Goal: Task Accomplishment & Management: Use online tool/utility

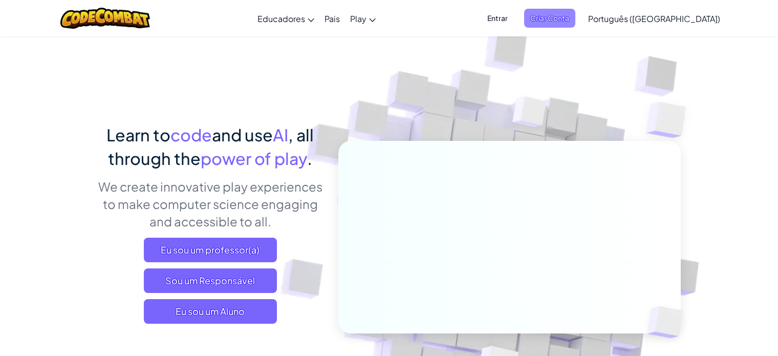
click at [575, 20] on span "Criar Conta" at bounding box center [549, 18] width 51 height 19
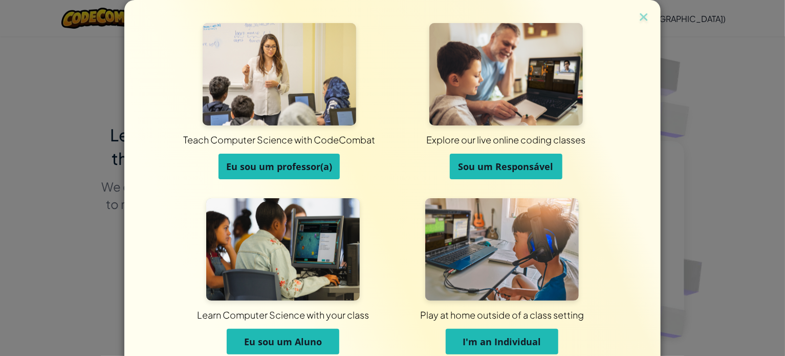
scroll to position [49, 0]
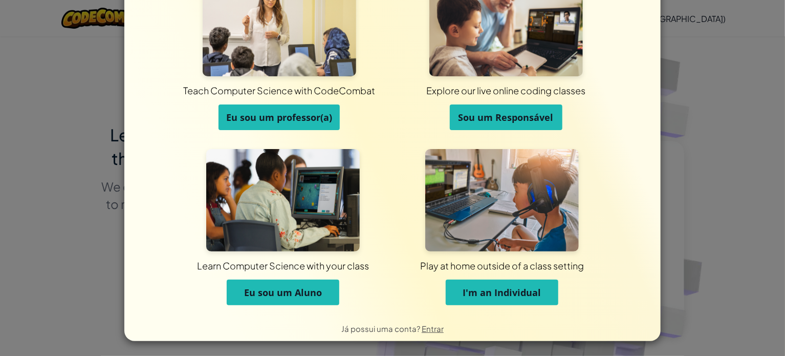
click at [312, 294] on span "Eu sou um Aluno" at bounding box center [283, 292] width 78 height 12
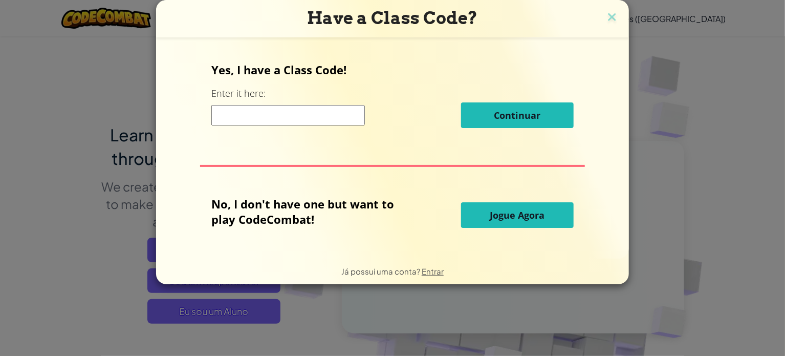
scroll to position [0, 0]
click at [327, 113] on input at bounding box center [288, 115] width 154 height 20
paste input "PointBallShare"
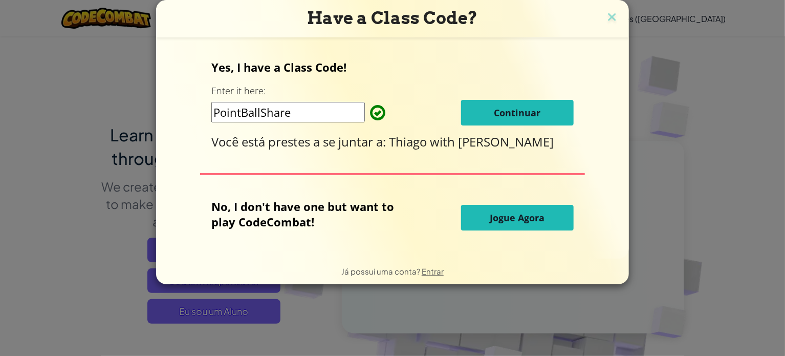
type input "PointBallShare"
click at [498, 106] on span "Continuar" at bounding box center [517, 112] width 47 height 12
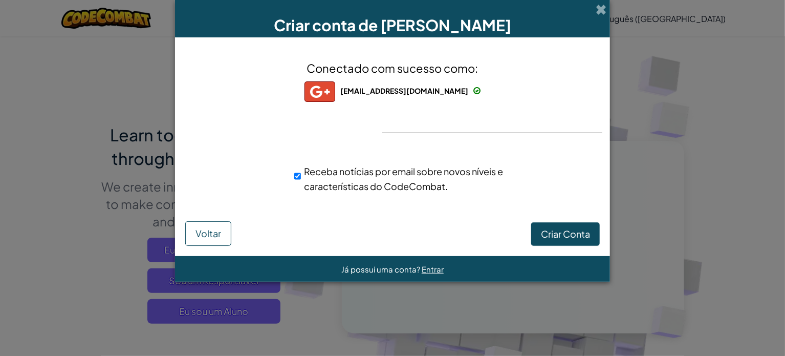
click at [476, 138] on div "Conectado com sucesso como: maedathiago448@gmail.com maedathiago448@gmail.com m…" at bounding box center [392, 133] width 409 height 171
click at [555, 233] on span "Criar Conta" at bounding box center [565, 234] width 49 height 12
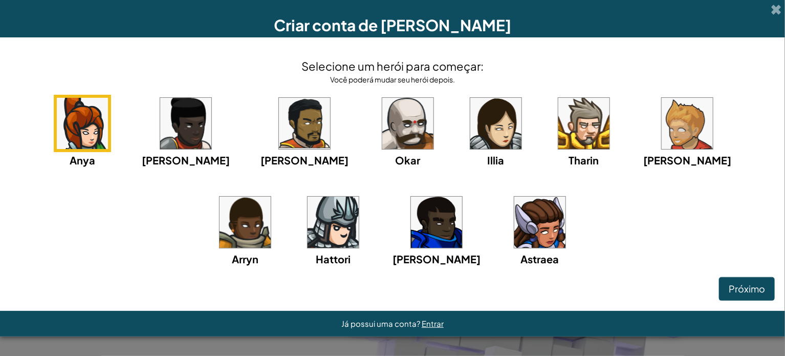
click at [514, 236] on img at bounding box center [539, 221] width 51 height 51
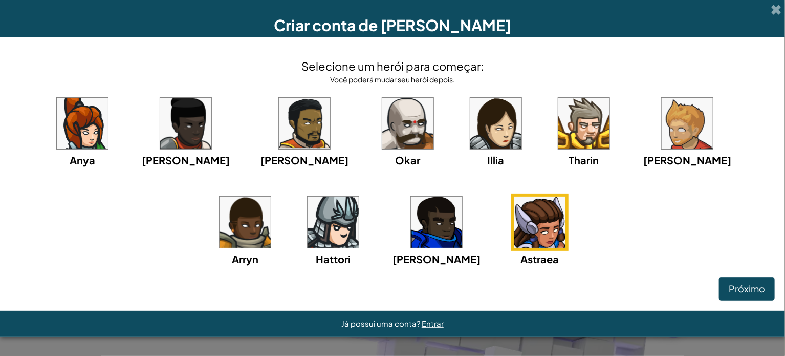
click at [321, 220] on img at bounding box center [333, 221] width 51 height 51
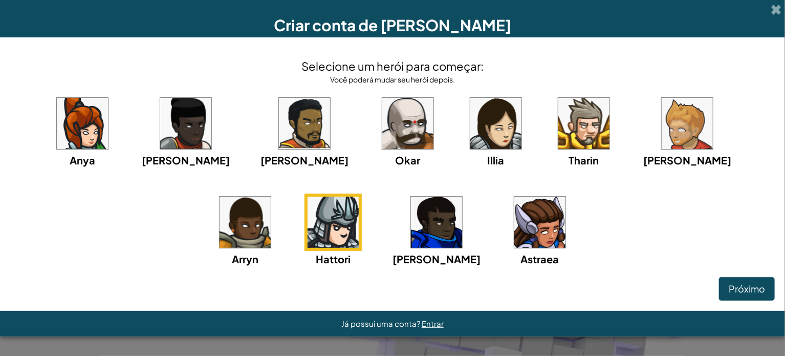
click at [322, 217] on img at bounding box center [333, 221] width 51 height 51
click at [754, 293] on span "Próximo" at bounding box center [747, 288] width 36 height 12
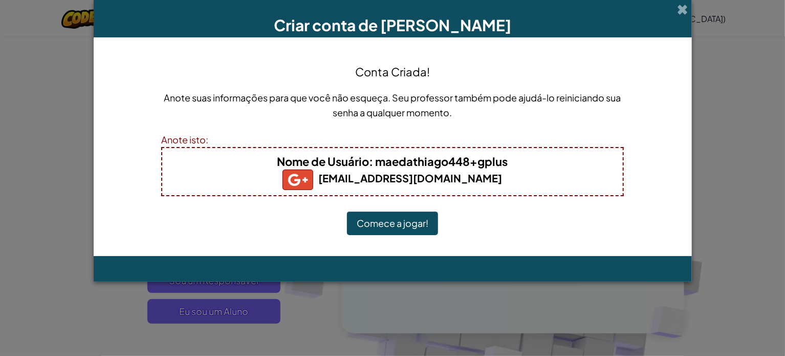
click at [413, 221] on button "Comece a jogar!" at bounding box center [392, 223] width 91 height 24
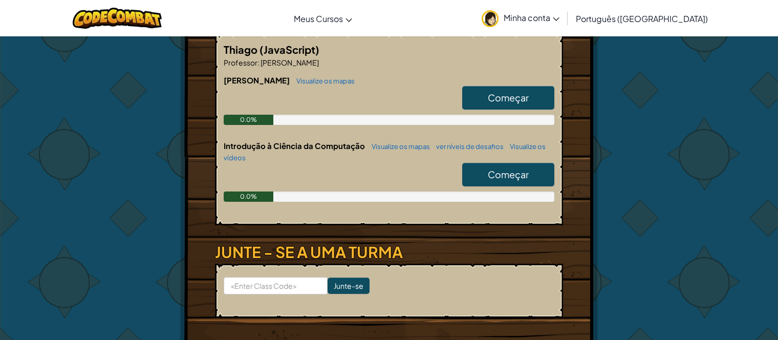
scroll to position [205, 0]
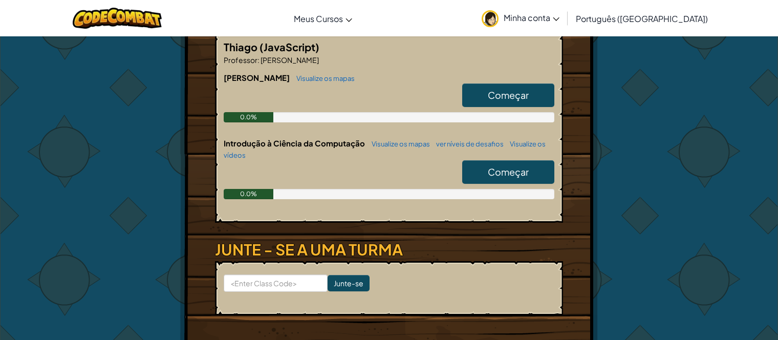
click at [505, 170] on span "Começar" at bounding box center [508, 172] width 41 height 12
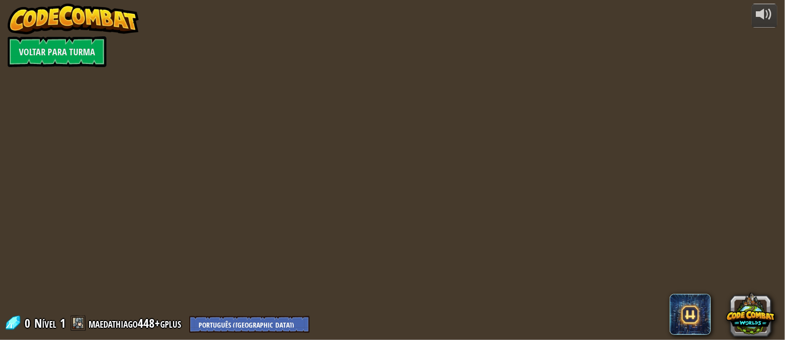
select select "pt-BR"
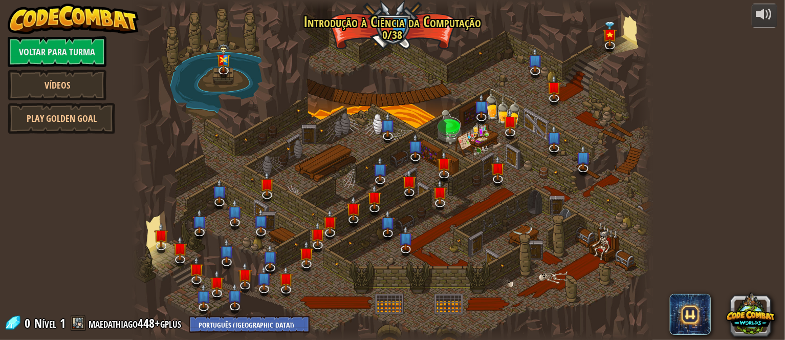
select select "pt-BR"
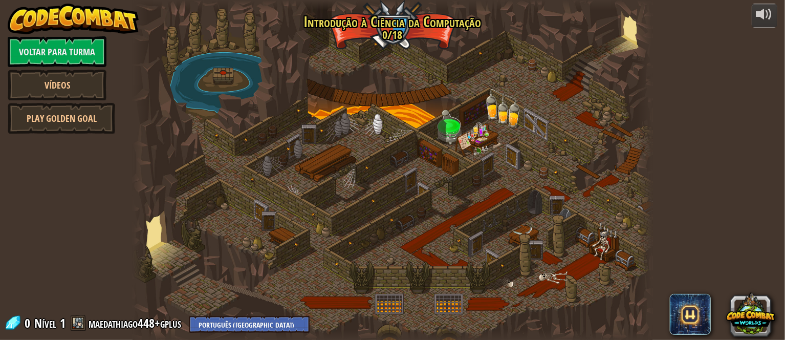
select select "pt-BR"
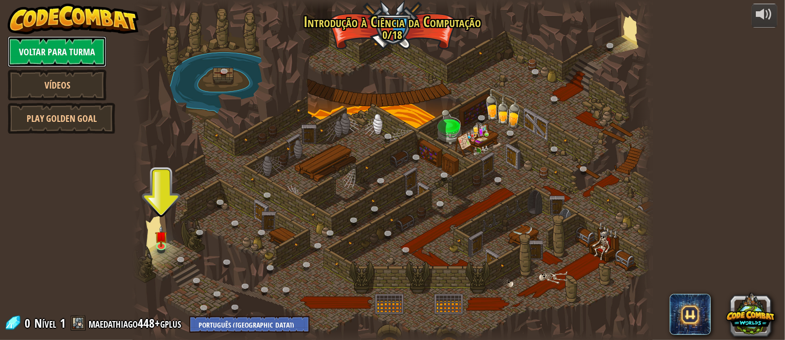
click at [53, 49] on link "Voltar para Turma" at bounding box center [57, 51] width 99 height 31
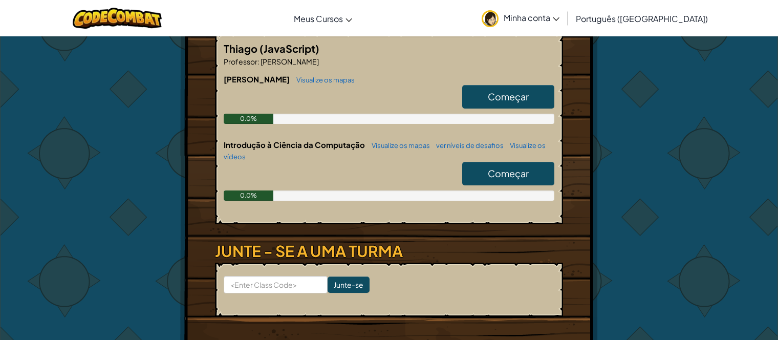
scroll to position [205, 0]
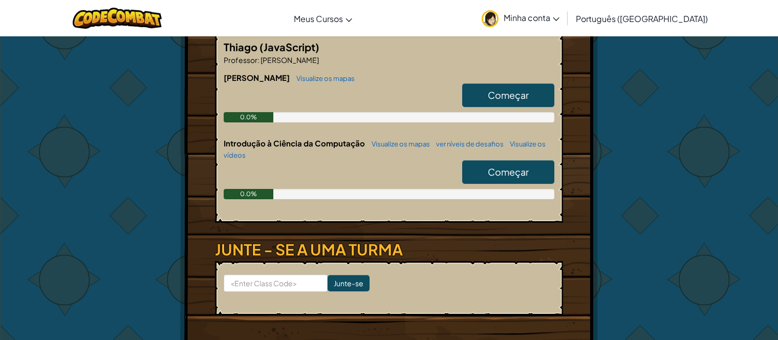
click at [493, 169] on span "Começar" at bounding box center [508, 172] width 41 height 12
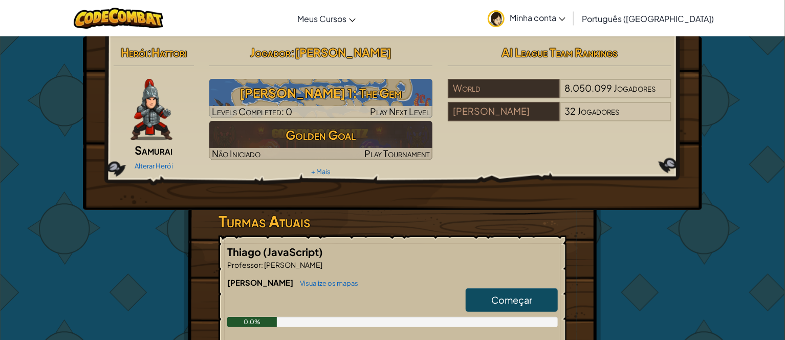
select select "pt-BR"
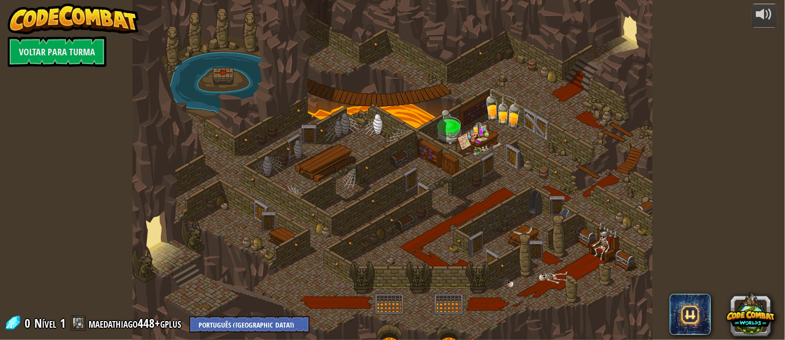
select select "pt-BR"
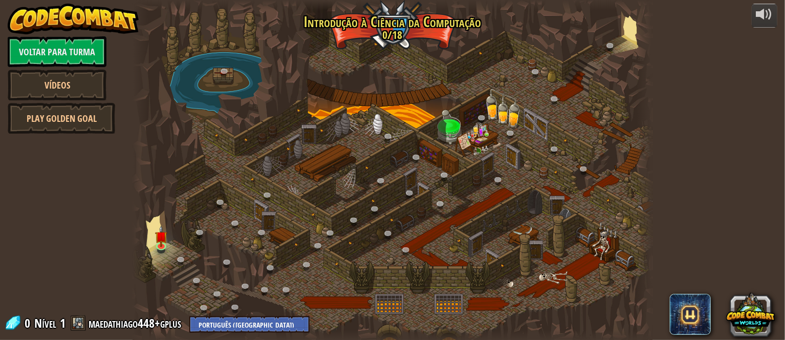
select select "pt-BR"
click at [163, 248] on link at bounding box center [162, 245] width 20 height 20
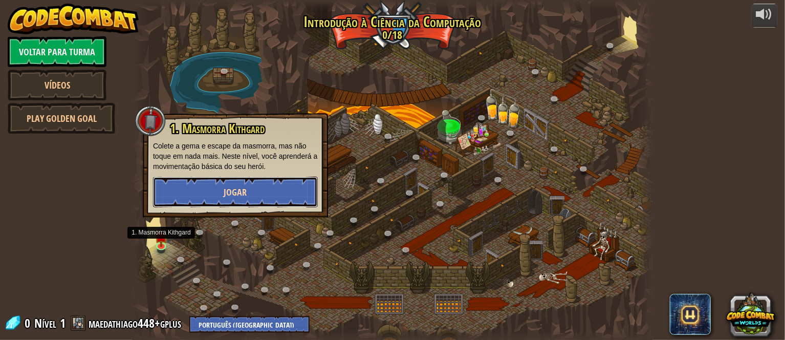
click at [209, 197] on button "Jogar" at bounding box center [235, 192] width 165 height 31
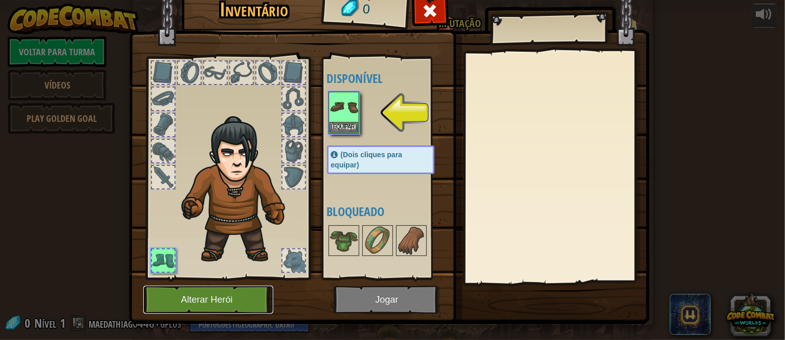
click at [193, 308] on button "Alterar Herói" at bounding box center [208, 300] width 130 height 28
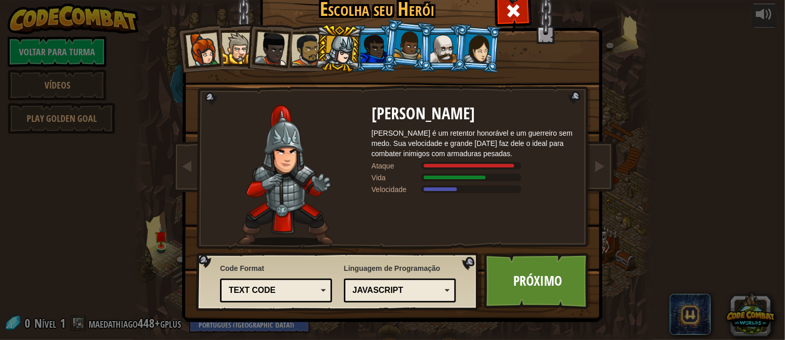
click at [336, 52] on div at bounding box center [339, 50] width 29 height 29
click at [375, 45] on div at bounding box center [374, 49] width 27 height 28
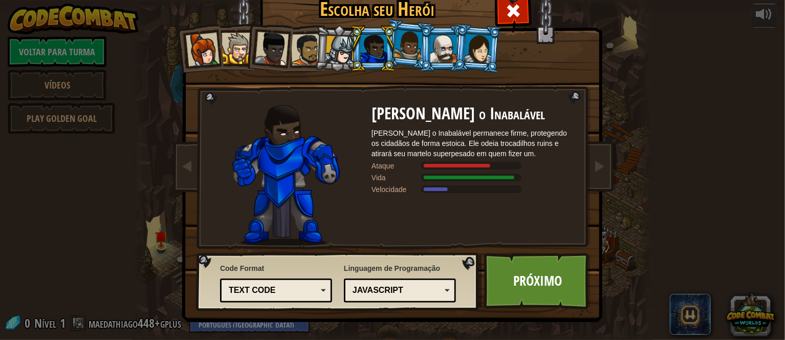
click at [233, 45] on div at bounding box center [237, 48] width 31 height 31
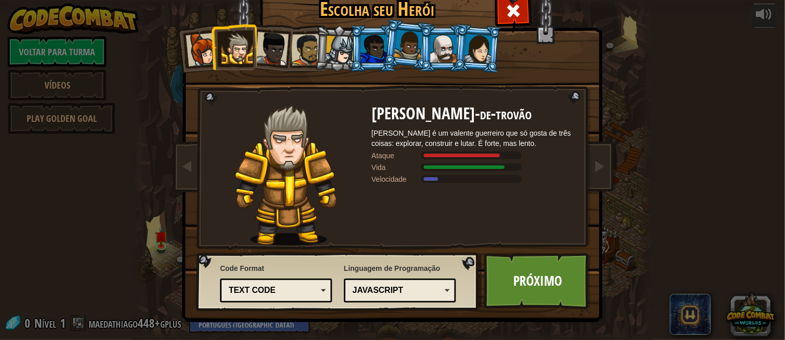
click at [205, 60] on div at bounding box center [203, 50] width 34 height 34
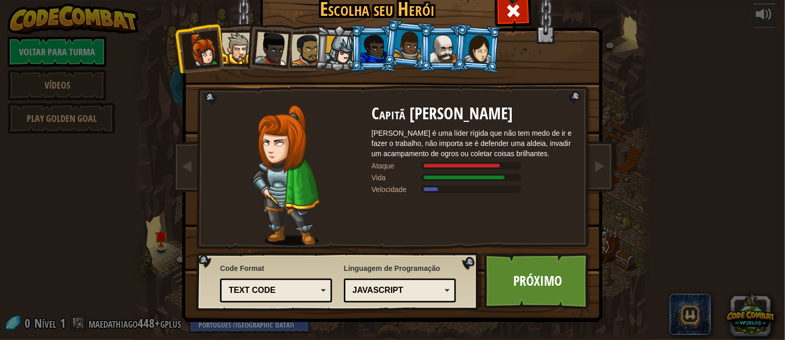
click at [237, 54] on div at bounding box center [237, 48] width 31 height 31
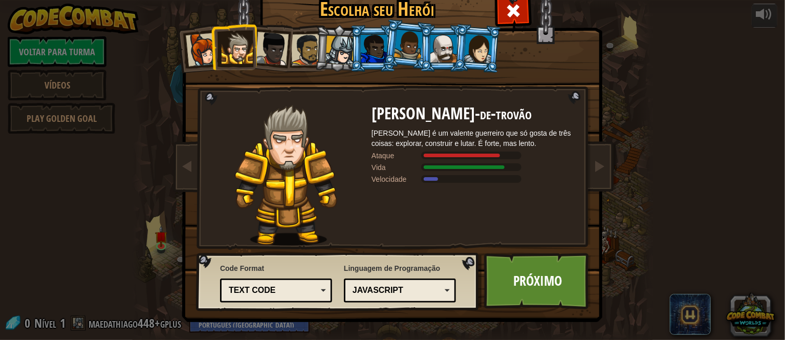
click at [275, 49] on div at bounding box center [272, 49] width 34 height 34
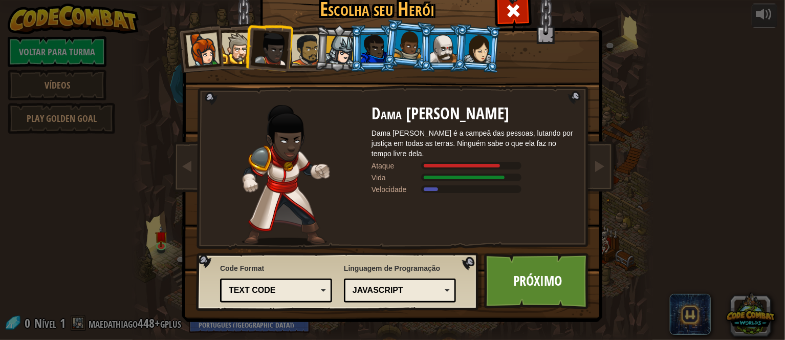
click at [316, 49] on li at bounding box center [338, 48] width 49 height 49
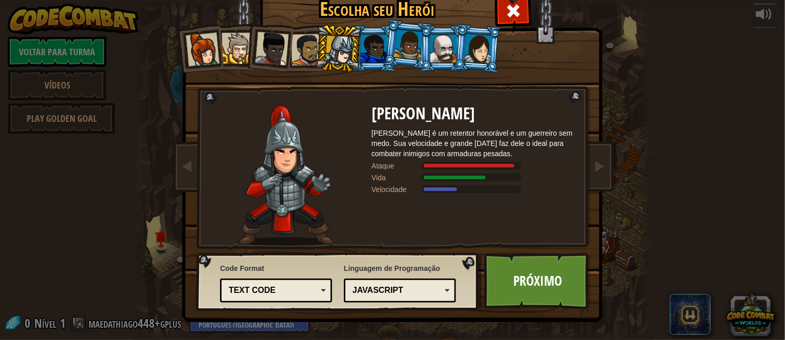
click at [306, 47] on div at bounding box center [307, 50] width 32 height 32
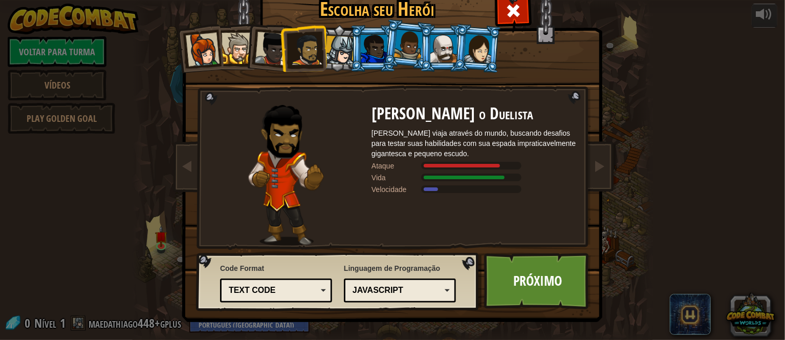
click at [332, 48] on div at bounding box center [339, 50] width 29 height 29
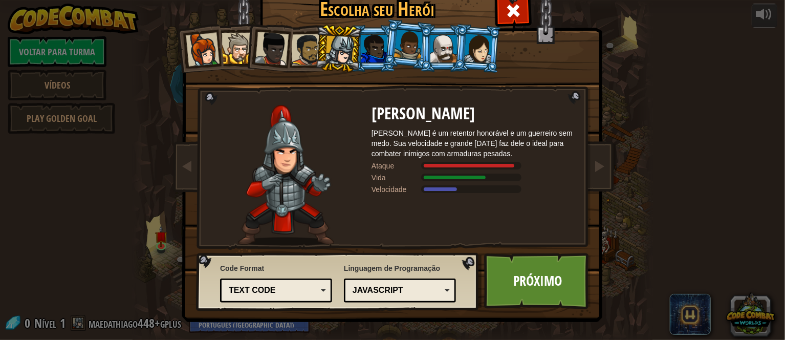
click at [377, 55] on div at bounding box center [374, 49] width 27 height 28
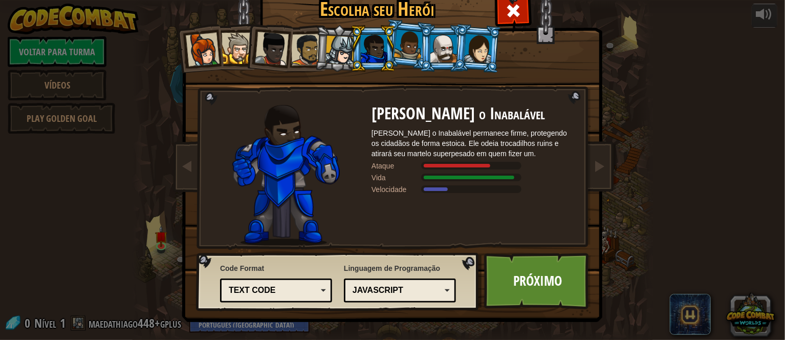
click at [333, 49] on div at bounding box center [339, 50] width 29 height 29
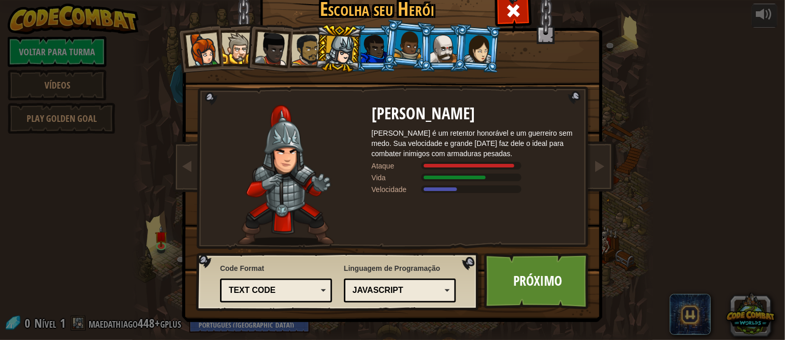
click at [411, 58] on div at bounding box center [408, 45] width 29 height 30
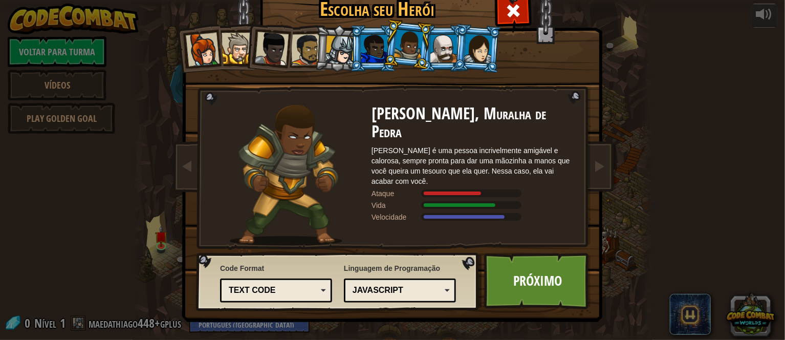
click at [332, 50] on div at bounding box center [339, 50] width 29 height 29
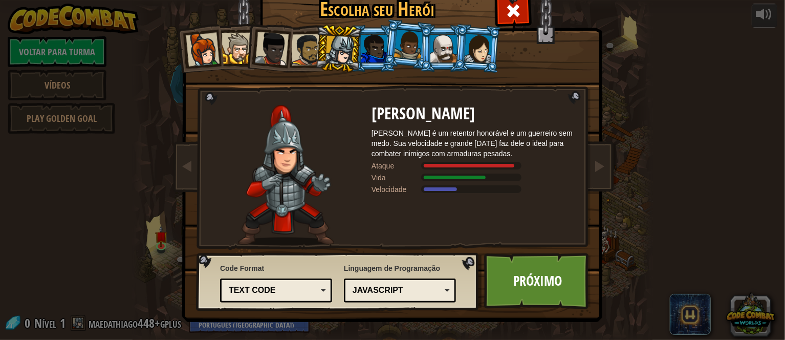
click at [446, 60] on div at bounding box center [443, 49] width 27 height 28
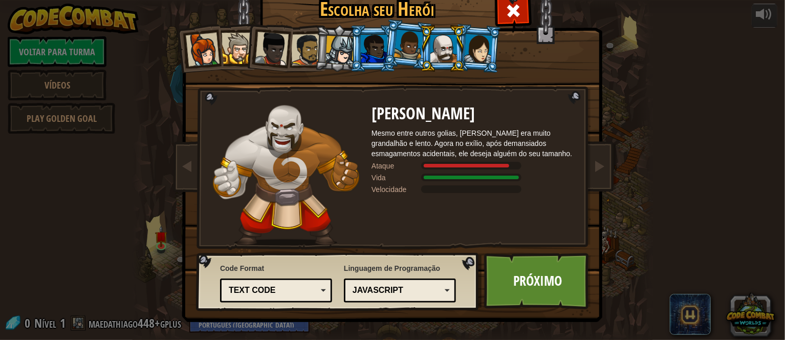
click at [336, 59] on div at bounding box center [339, 50] width 29 height 29
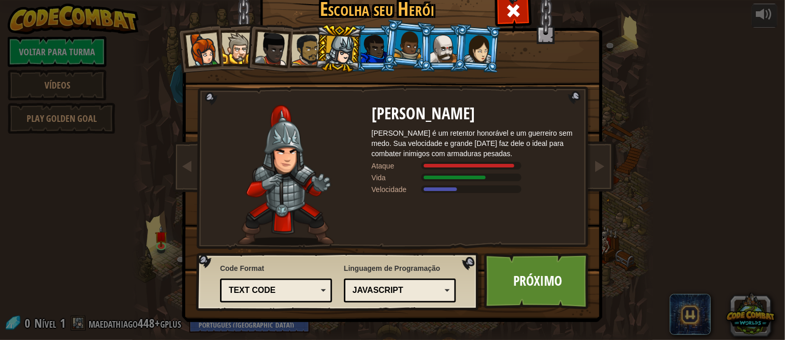
click at [477, 63] on li at bounding box center [477, 49] width 49 height 50
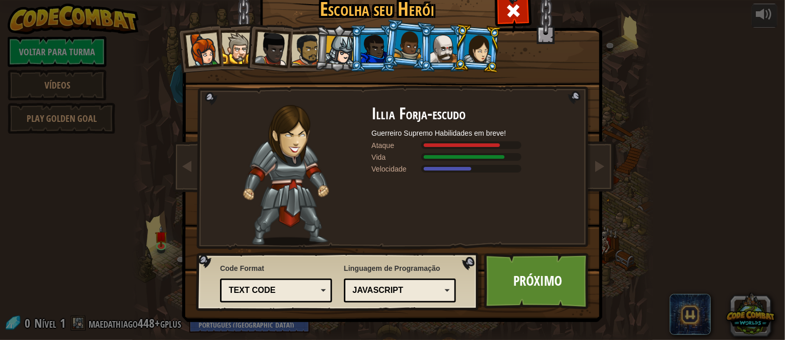
click at [343, 57] on div at bounding box center [339, 50] width 29 height 29
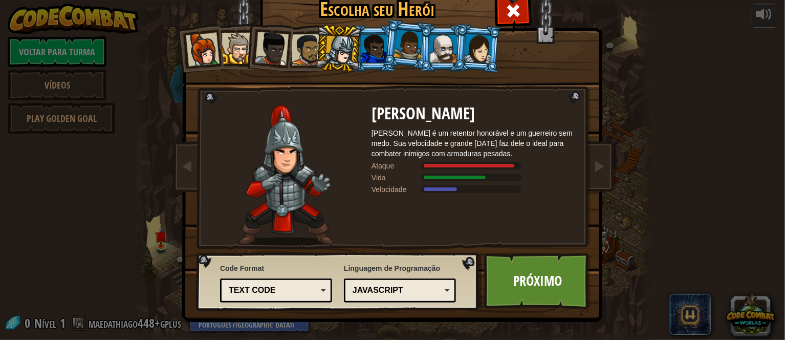
click at [464, 50] on li at bounding box center [477, 49] width 49 height 50
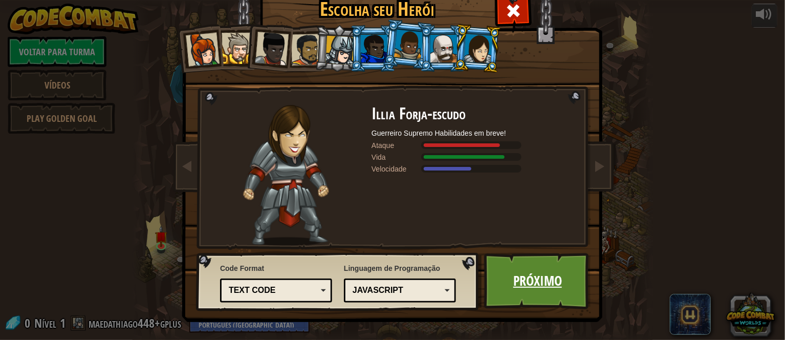
click at [521, 277] on link "Próximo" at bounding box center [537, 281] width 107 height 56
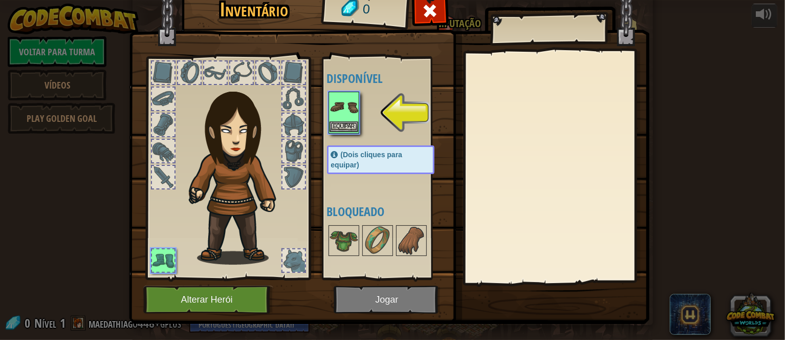
click at [340, 119] on img at bounding box center [344, 107] width 29 height 29
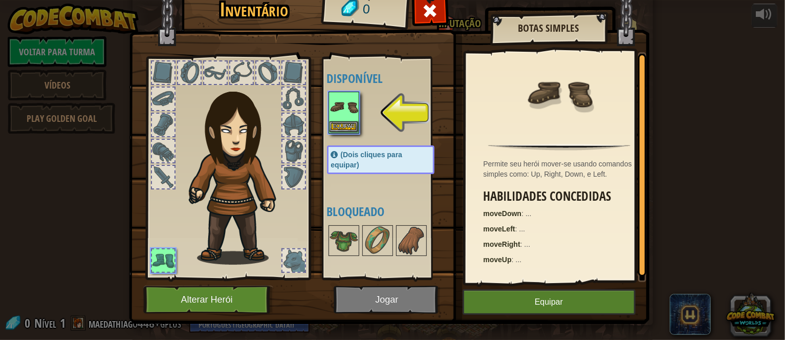
click at [340, 119] on img at bounding box center [344, 107] width 29 height 29
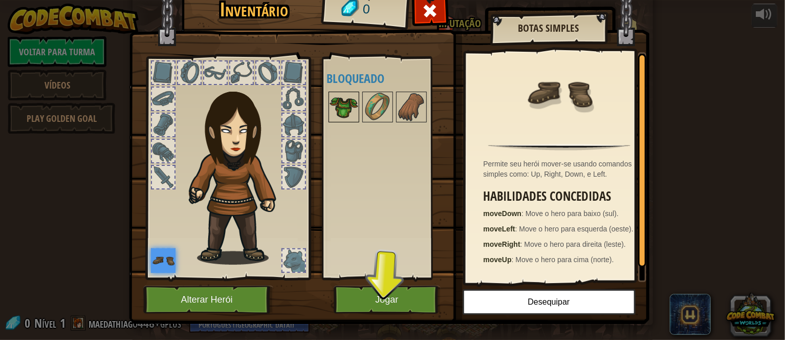
click at [347, 114] on img at bounding box center [344, 107] width 29 height 29
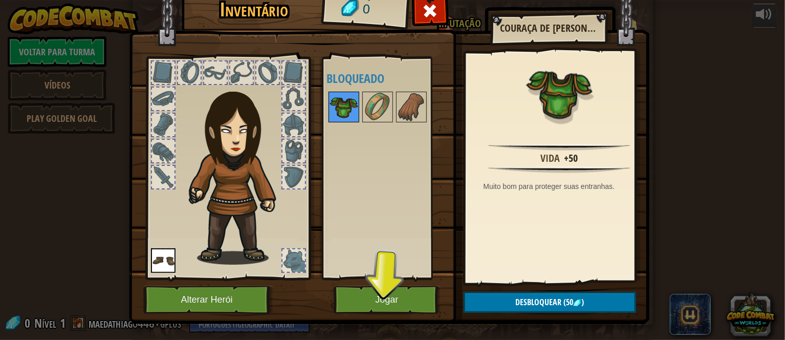
drag, startPoint x: 347, startPoint y: 114, endPoint x: 356, endPoint y: 213, distance: 99.7
click at [347, 115] on img at bounding box center [344, 107] width 29 height 29
drag, startPoint x: 379, startPoint y: 283, endPoint x: 397, endPoint y: 272, distance: 21.9
click at [397, 271] on div "Inventário 0 Disponível Equipar (Dois cliques para equipar) Bloqueado Couraça d…" at bounding box center [393, 156] width 520 height 338
click at [401, 310] on button "Jogar" at bounding box center [387, 300] width 107 height 28
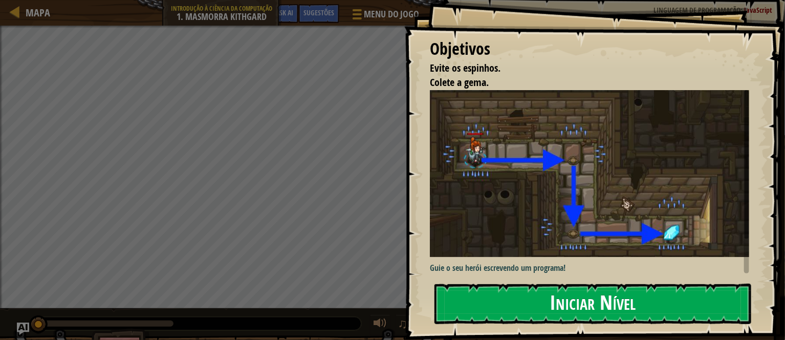
click at [483, 293] on button "Iniciar Nível" at bounding box center [592, 303] width 317 height 40
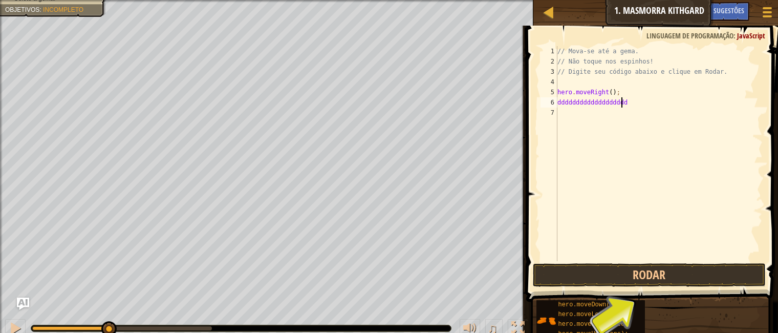
scroll to position [5, 3]
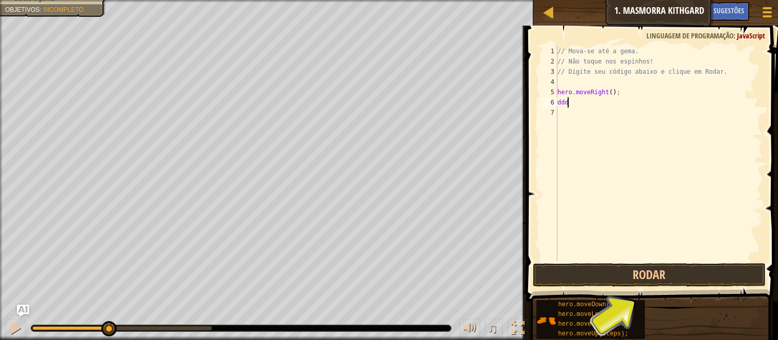
type textarea "d"
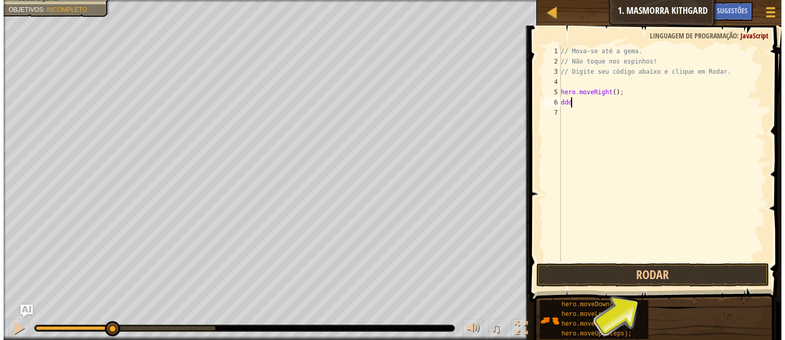
scroll to position [5, 0]
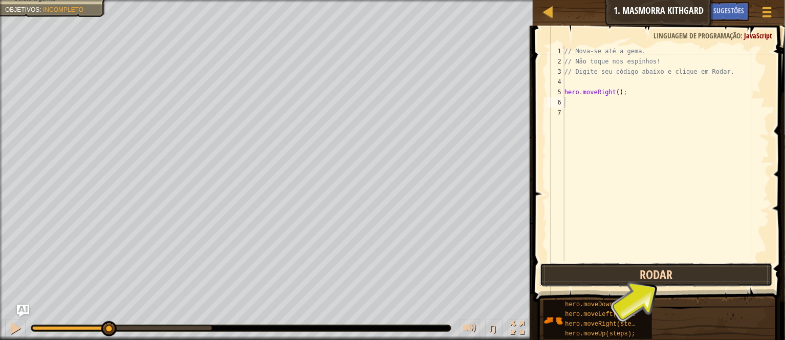
click at [595, 272] on button "Rodar" at bounding box center [656, 275] width 232 height 24
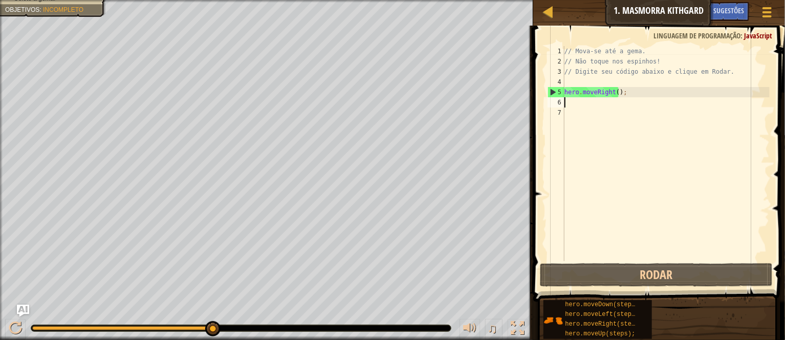
type textarea "d"
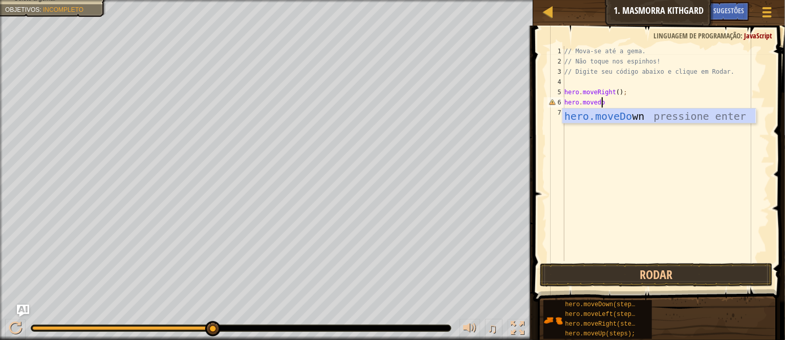
scroll to position [5, 3]
type textarea "hero.movedown"
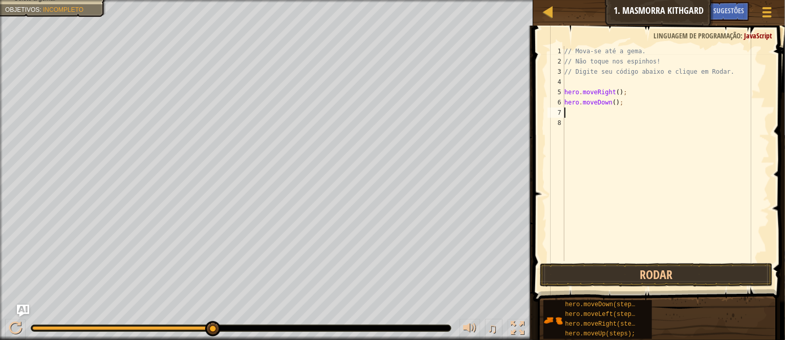
scroll to position [5, 0]
click at [591, 273] on button "Rodar" at bounding box center [656, 275] width 232 height 24
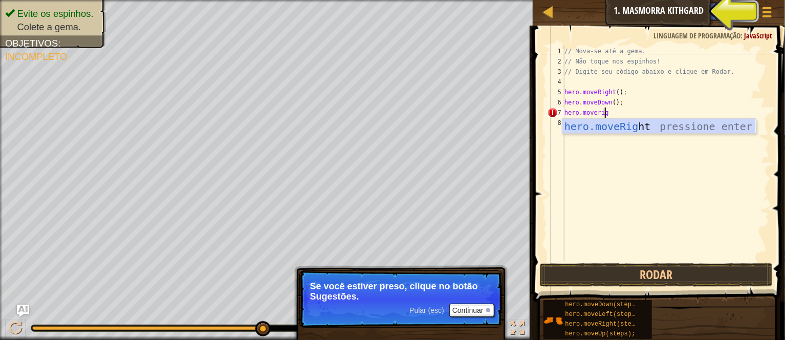
type textarea "hero.moveright"
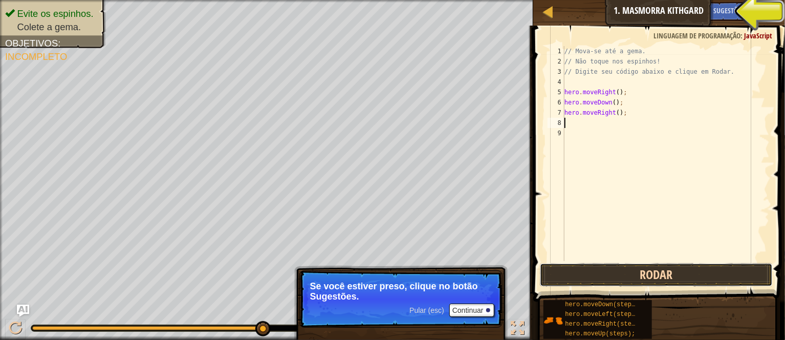
drag, startPoint x: 640, startPoint y: 267, endPoint x: 646, endPoint y: 272, distance: 8.0
click at [645, 271] on button "Rodar" at bounding box center [656, 275] width 232 height 24
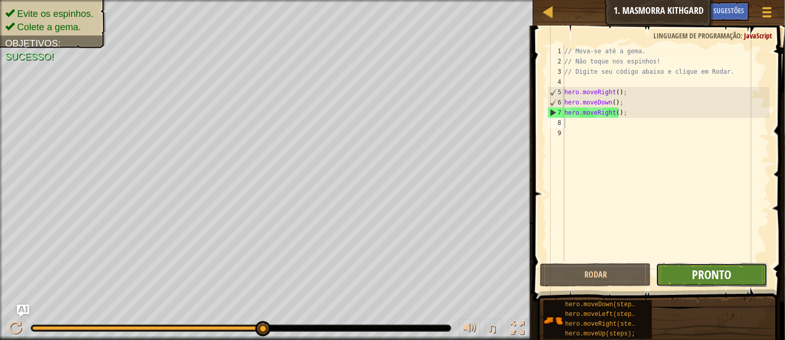
click at [718, 273] on span "Pronto" at bounding box center [711, 274] width 39 height 16
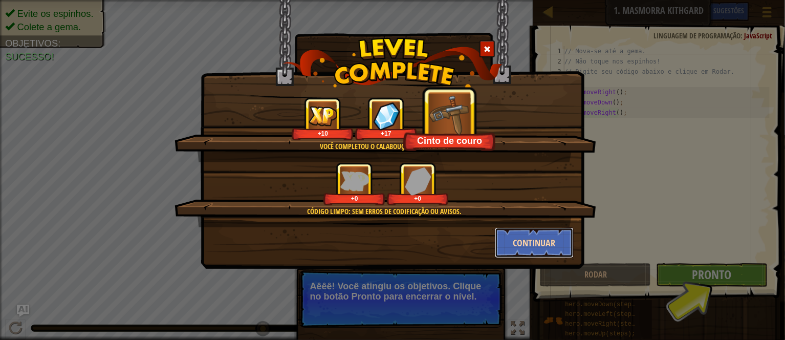
click at [517, 243] on button "Continuar" at bounding box center [534, 242] width 79 height 31
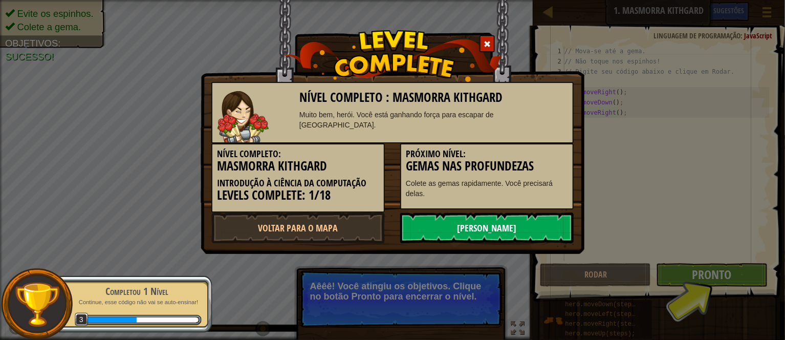
click at [518, 225] on link "[PERSON_NAME]" at bounding box center [486, 227] width 173 height 31
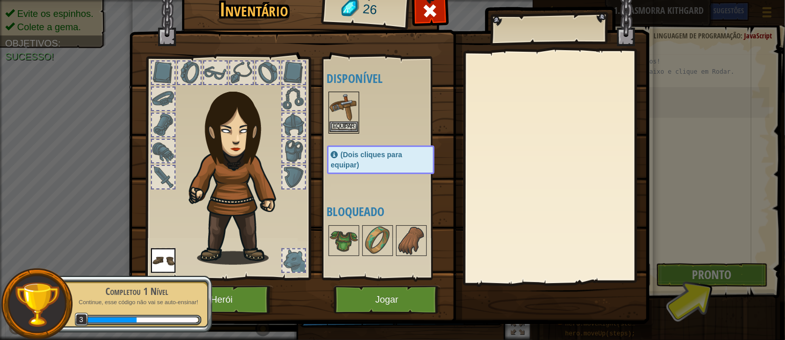
click at [335, 117] on img at bounding box center [344, 107] width 29 height 29
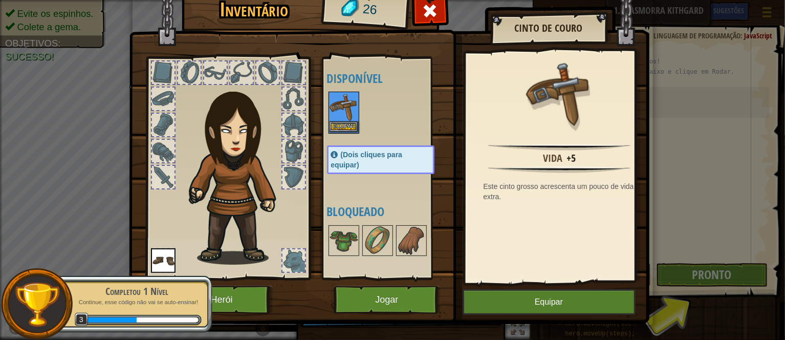
click at [335, 117] on img at bounding box center [344, 107] width 29 height 29
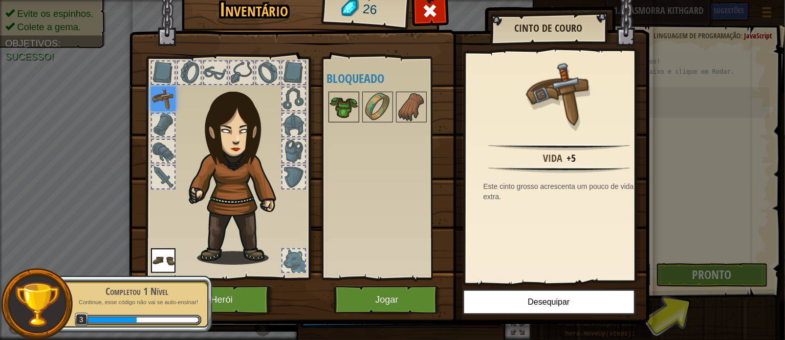
drag, startPoint x: 345, startPoint y: 127, endPoint x: 337, endPoint y: 122, distance: 9.9
click at [339, 123] on div "Disponível Equipar Equipar (Dois cliques para equipar) Bloqueado" at bounding box center [391, 167] width 128 height 213
click at [337, 119] on div at bounding box center [344, 107] width 31 height 31
click at [337, 119] on img at bounding box center [344, 107] width 29 height 29
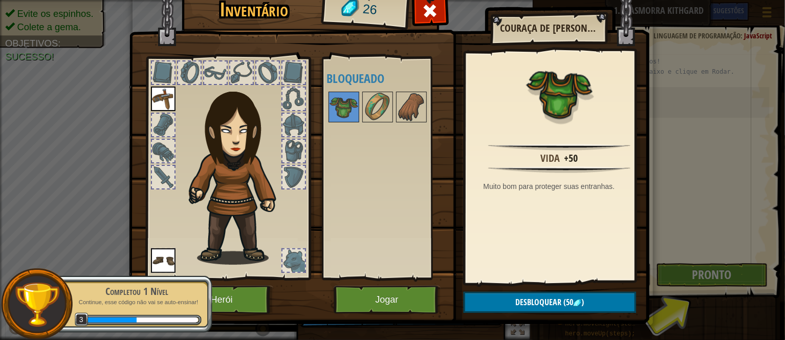
drag, startPoint x: 283, startPoint y: 118, endPoint x: 294, endPoint y: 120, distance: 11.4
click at [285, 119] on div at bounding box center [293, 125] width 23 height 23
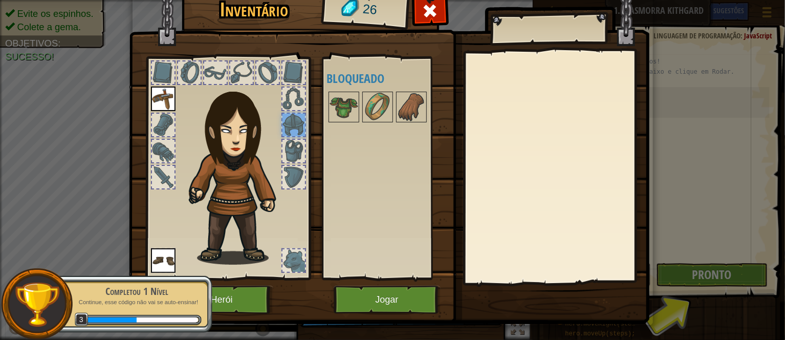
drag, startPoint x: 297, startPoint y: 120, endPoint x: 294, endPoint y: 106, distance: 14.7
click at [296, 117] on div at bounding box center [293, 125] width 23 height 23
drag, startPoint x: 292, startPoint y: 94, endPoint x: 293, endPoint y: 114, distance: 19.5
click at [293, 102] on div at bounding box center [293, 99] width 23 height 23
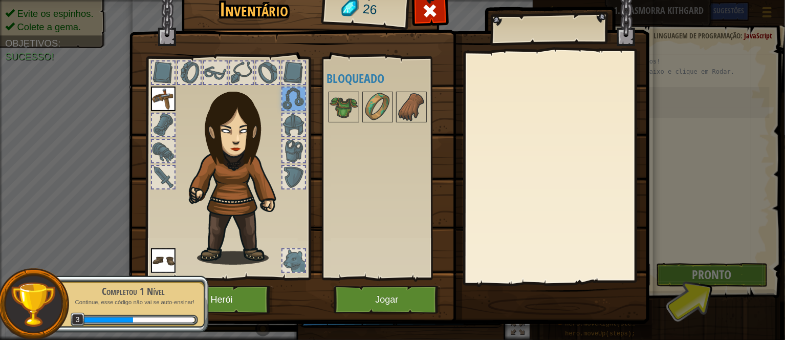
click at [294, 156] on div at bounding box center [293, 151] width 23 height 23
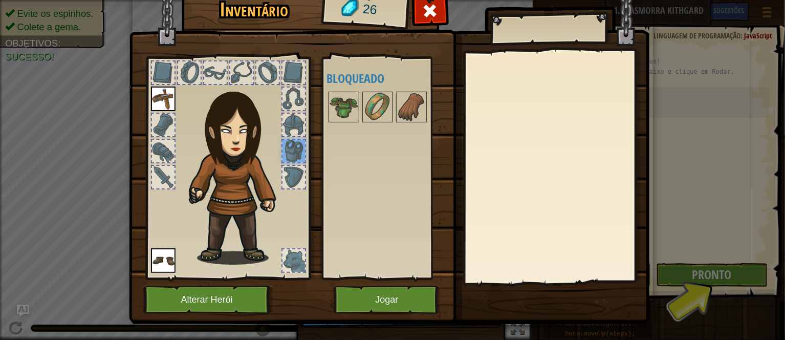
click at [292, 182] on div at bounding box center [293, 177] width 25 height 25
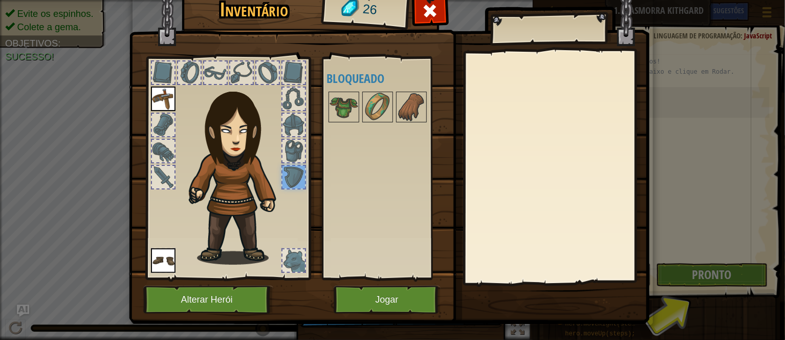
drag, startPoint x: 292, startPoint y: 182, endPoint x: 272, endPoint y: 179, distance: 20.7
click at [272, 179] on div at bounding box center [227, 165] width 169 height 230
drag, startPoint x: 147, startPoint y: 108, endPoint x: 155, endPoint y: 127, distance: 20.0
click at [152, 111] on img at bounding box center [163, 98] width 25 height 25
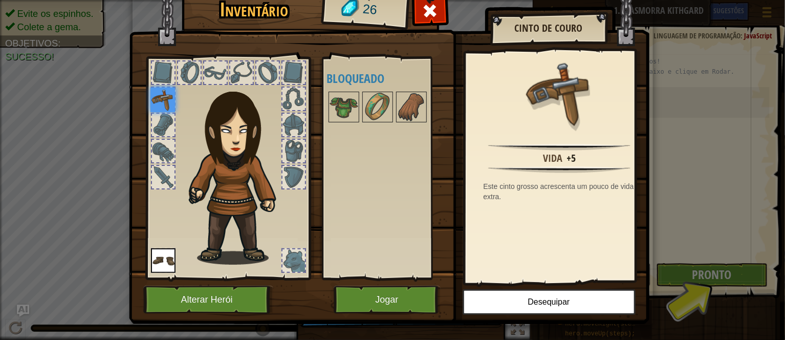
drag, startPoint x: 155, startPoint y: 127, endPoint x: 157, endPoint y: 149, distance: 22.7
click at [155, 132] on div at bounding box center [163, 125] width 23 height 23
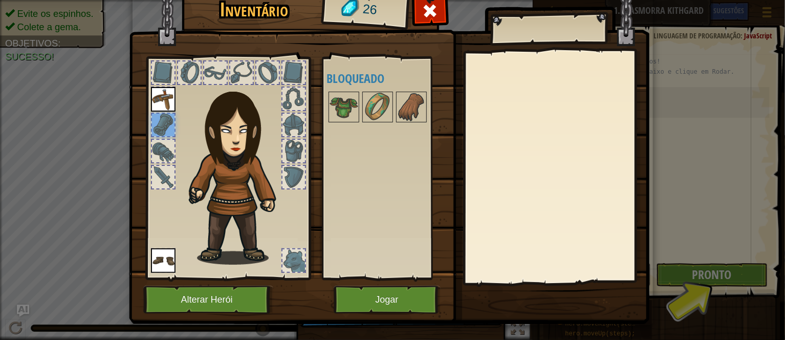
click at [157, 150] on div at bounding box center [163, 151] width 23 height 23
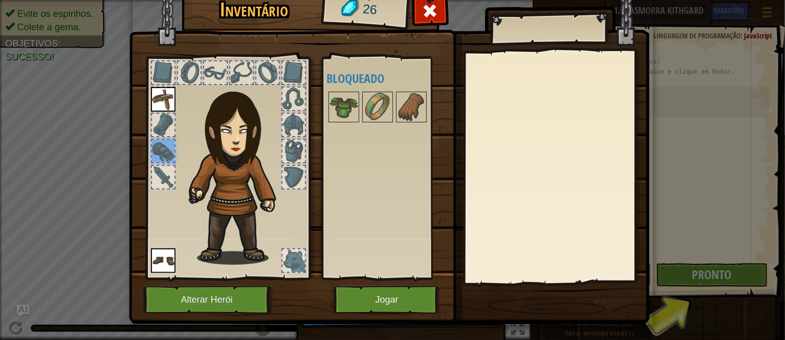
click at [162, 122] on div at bounding box center [163, 125] width 23 height 23
click at [162, 110] on img at bounding box center [163, 99] width 25 height 25
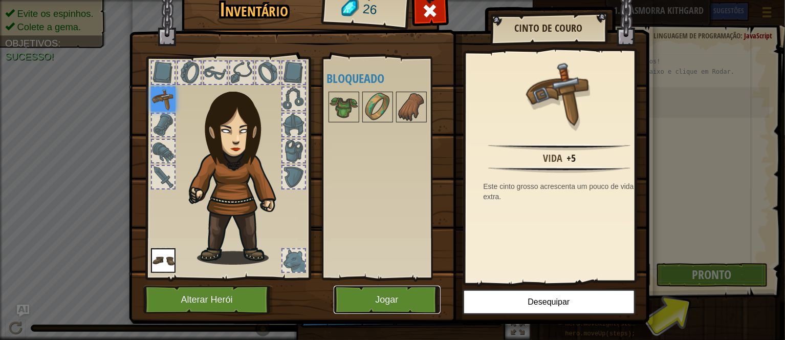
click at [356, 300] on button "Jogar" at bounding box center [387, 300] width 107 height 28
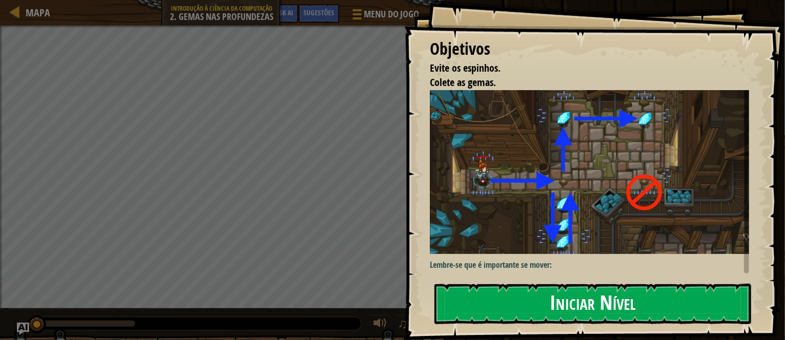
click at [684, 304] on button "Iniciar Nível" at bounding box center [592, 303] width 317 height 40
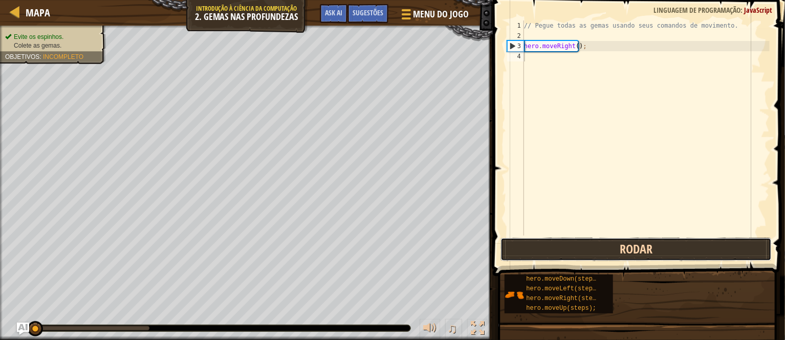
click at [578, 252] on button "Rodar" at bounding box center [635, 249] width 271 height 24
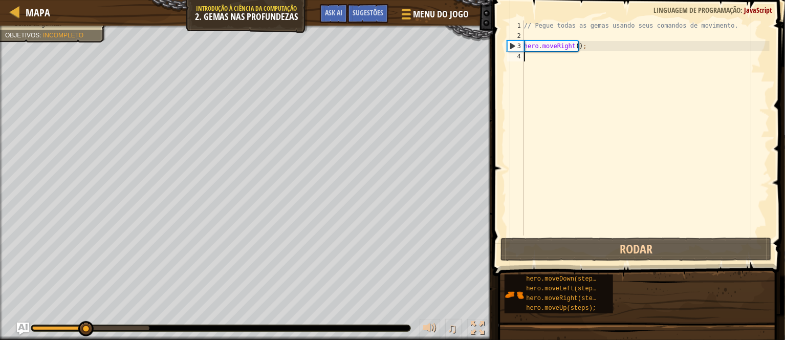
click at [546, 55] on div "// Pegue todas as gemas usando seus comandos de movimento. hero . moveRight ( )…" at bounding box center [646, 137] width 248 height 235
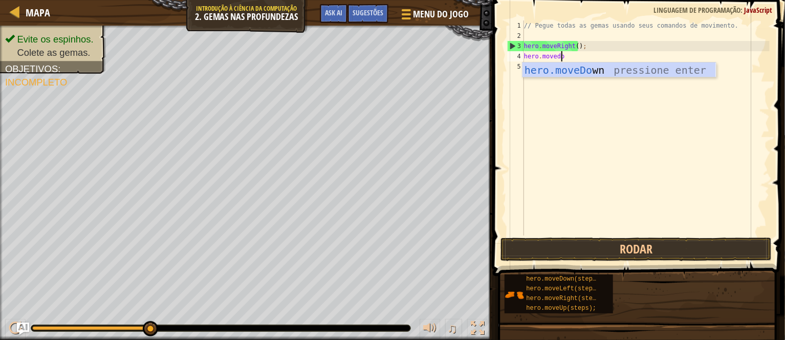
scroll to position [5, 3]
type textarea "hero.movedown"
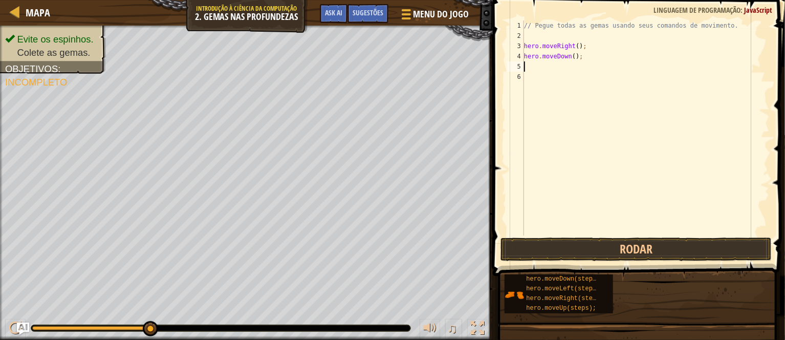
type textarea "hero.moveDown();"
click at [547, 69] on div "// Pegue todas as gemas usando seus comandos de movimento. hero . moveRight ( )…" at bounding box center [646, 137] width 248 height 235
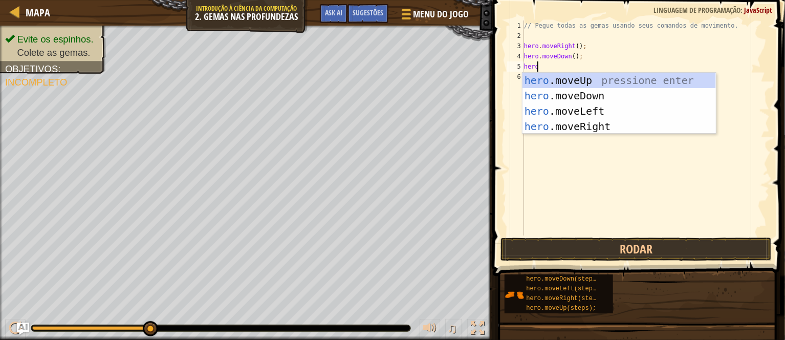
scroll to position [5, 1]
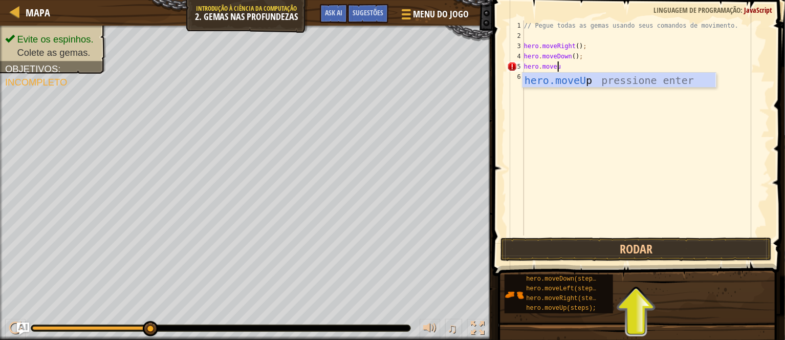
type textarea "hero.moveup"
click at [548, 103] on div "// Pegue todas as gemas usando seus comandos de movimento. hero . moveRight ( )…" at bounding box center [646, 137] width 248 height 235
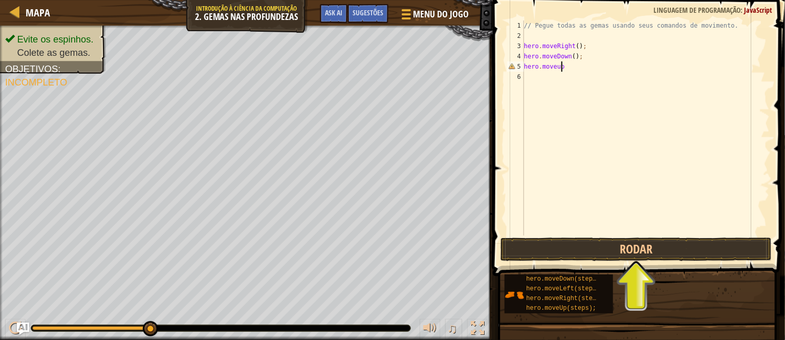
click at [564, 69] on div "// Pegue todas as gemas usando seus comandos de movimento. hero . moveRight ( )…" at bounding box center [646, 137] width 248 height 235
type textarea "h"
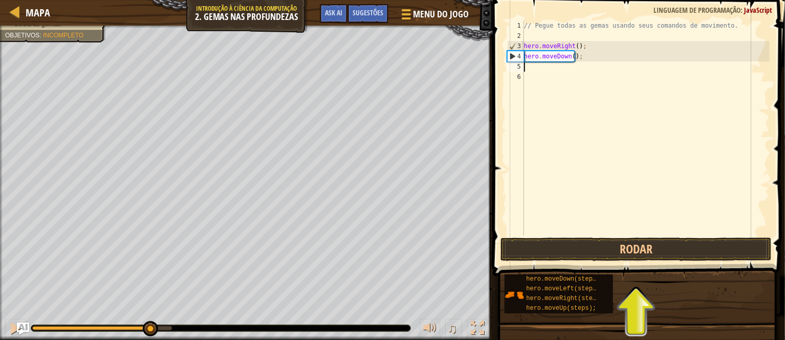
click at [582, 71] on div "// Pegue todas as gemas usando seus comandos de movimento. hero . moveRight ( )…" at bounding box center [646, 137] width 248 height 235
click at [552, 67] on div "// Pegue todas as gemas usando seus comandos de movimento. hero . moveRight ( )…" at bounding box center [646, 137] width 248 height 235
type textarea "g"
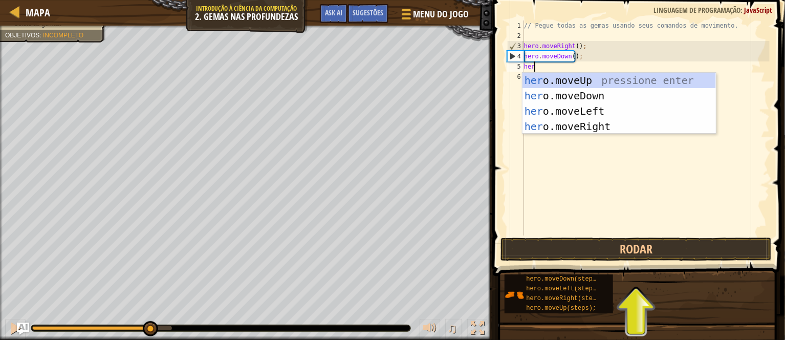
type textarea "hero"
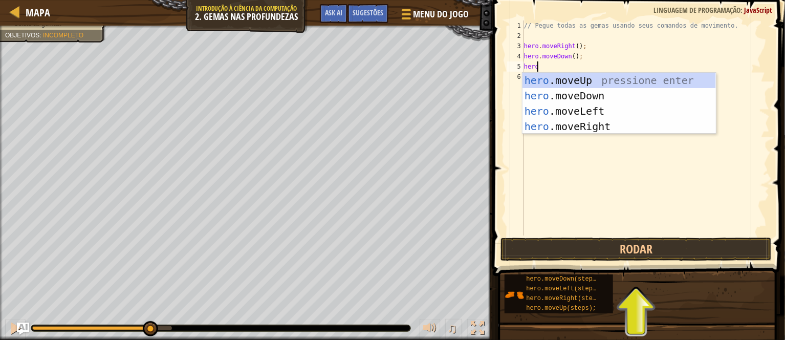
click at [528, 76] on div "hero .moveUp pressione enter hero .moveDown pressione enter hero .moveLeft pres…" at bounding box center [618, 119] width 193 height 92
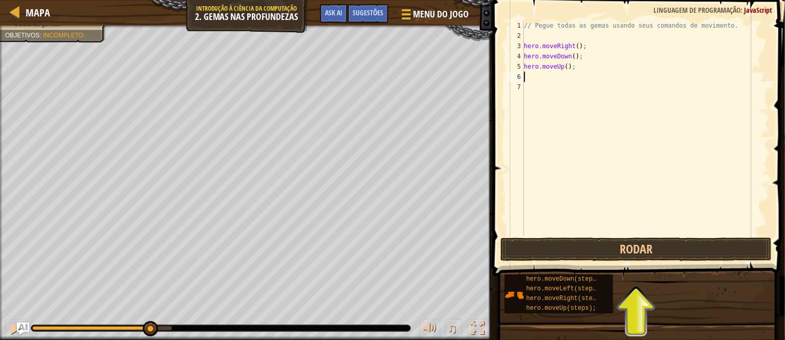
click at [557, 86] on div "// Pegue todas as gemas usando seus comandos de movimento. hero . moveRight ( )…" at bounding box center [646, 137] width 248 height 235
click at [553, 85] on div "// Pegue todas as gemas usando seus comandos de movimento. hero . moveRight ( )…" at bounding box center [646, 137] width 248 height 235
click at [546, 81] on div "// Pegue todas as gemas usando seus comandos de movimento. hero . moveRight ( )…" at bounding box center [646, 137] width 248 height 235
type textarea "hero.moveUp();"
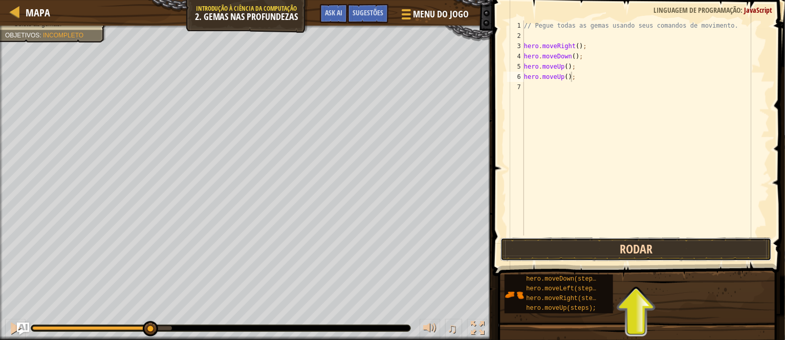
click at [533, 244] on button "Rodar" at bounding box center [635, 249] width 271 height 24
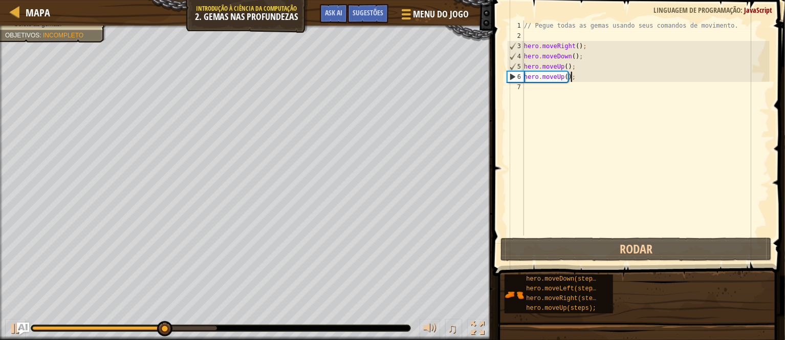
click at [535, 89] on div "// Pegue todas as gemas usando seus comandos de movimento. hero . moveRight ( )…" at bounding box center [646, 137] width 248 height 235
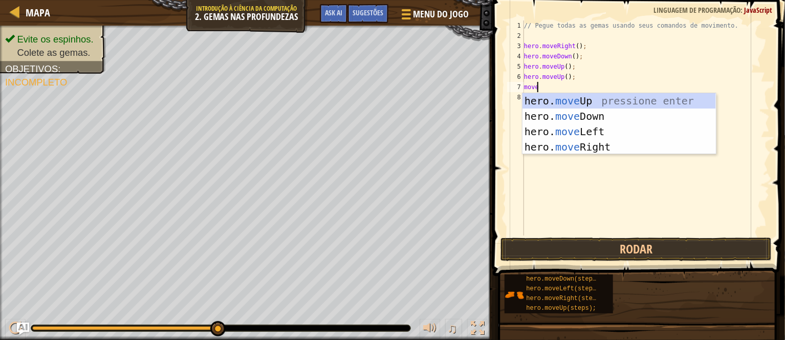
scroll to position [5, 0]
type textarea "m"
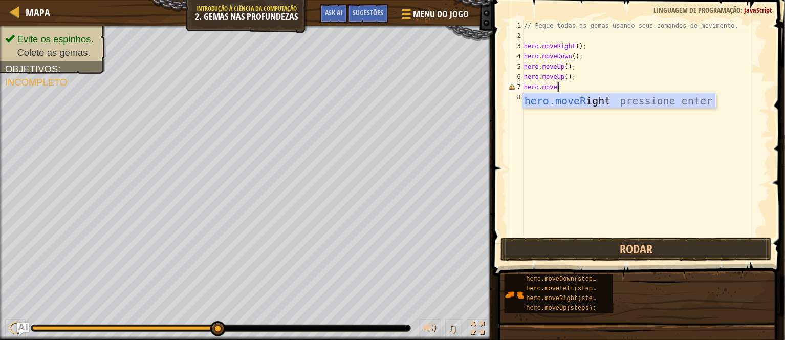
scroll to position [5, 2]
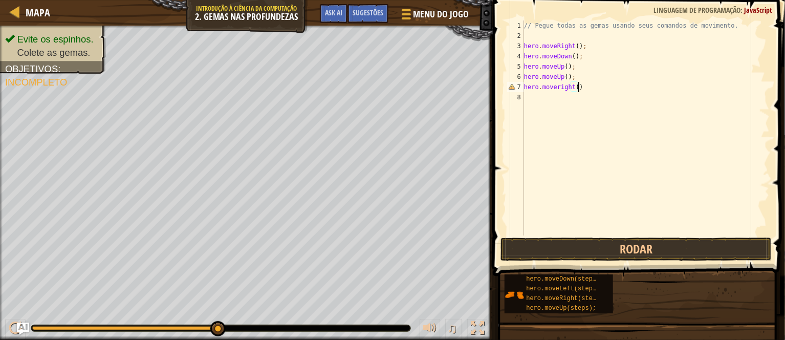
type textarea "hero.moveright();"
click at [649, 252] on button "Rodar" at bounding box center [635, 249] width 271 height 24
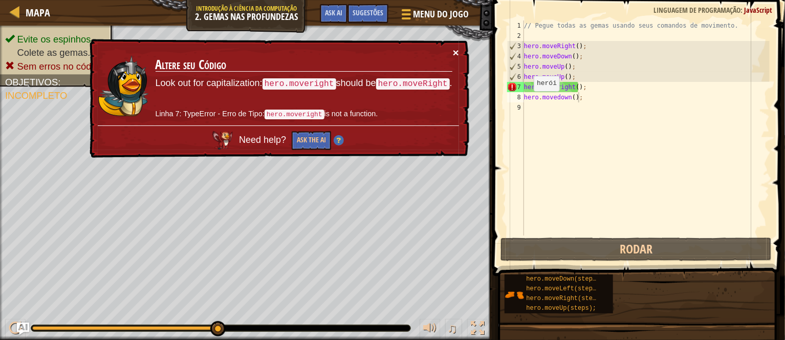
click at [456, 52] on button "×" at bounding box center [456, 52] width 6 height 11
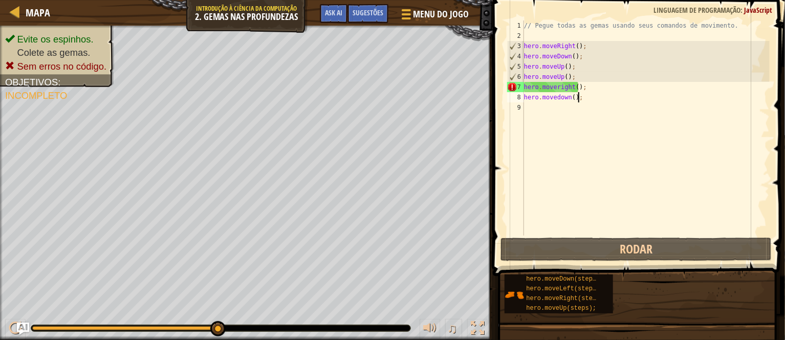
click at [560, 91] on div "// Pegue todas as gemas usando seus comandos de movimento. hero . moveRight ( )…" at bounding box center [646, 137] width 248 height 235
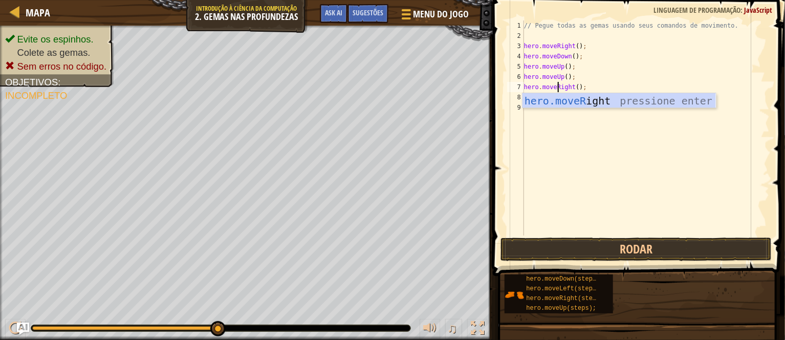
scroll to position [5, 3]
click at [587, 106] on div "hero.moveR ight pressione enter" at bounding box center [618, 116] width 193 height 46
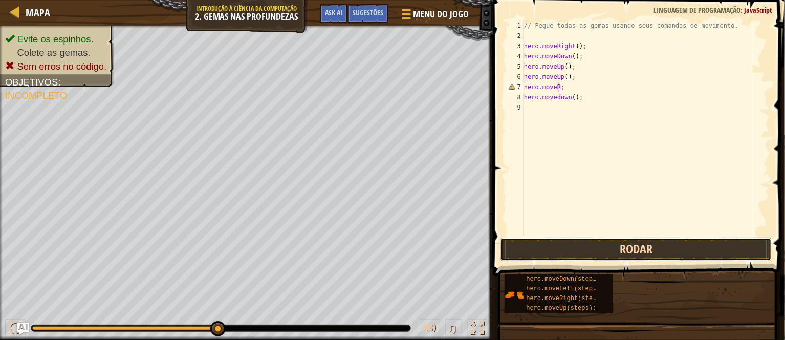
click at [603, 244] on button "Rodar" at bounding box center [635, 249] width 271 height 24
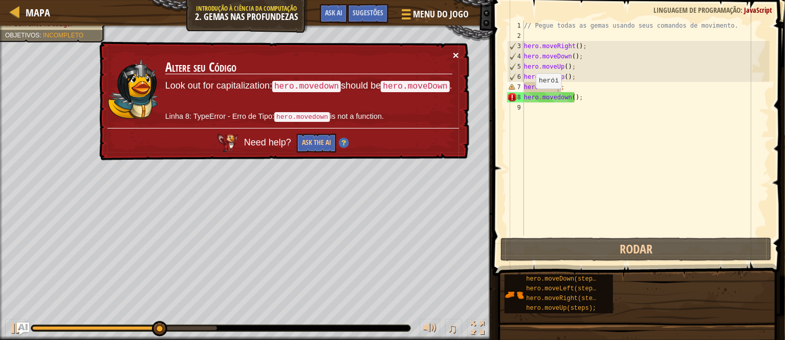
click at [454, 55] on button "×" at bounding box center [456, 55] width 6 height 11
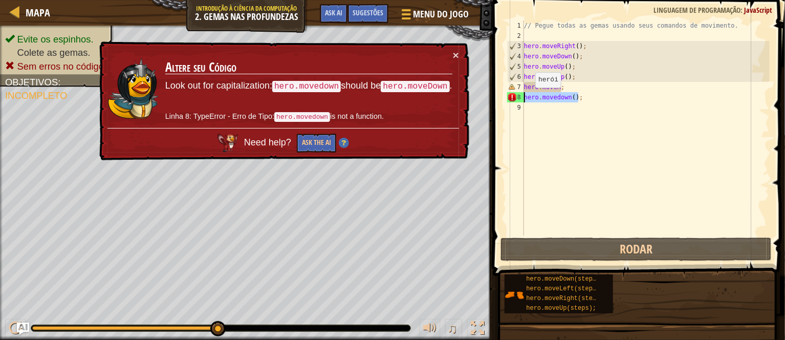
drag, startPoint x: 591, startPoint y: 99, endPoint x: 517, endPoint y: 99, distance: 74.2
click at [517, 99] on div "hero.moveR; 1 2 3 4 5 6 7 8 9 // Pegue todas as gemas usando seus comandos de m…" at bounding box center [637, 127] width 265 height 215
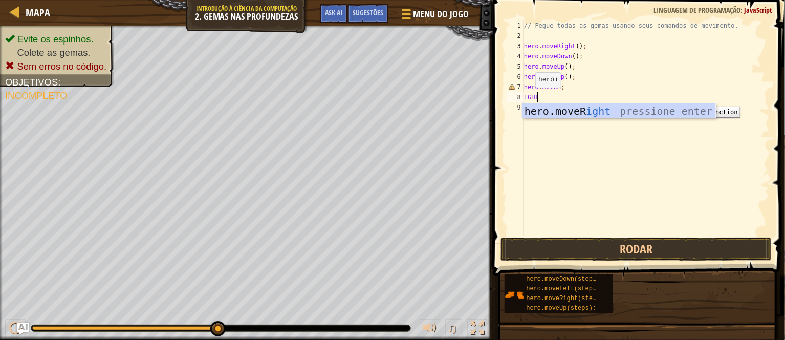
scroll to position [5, 0]
type textarea "I"
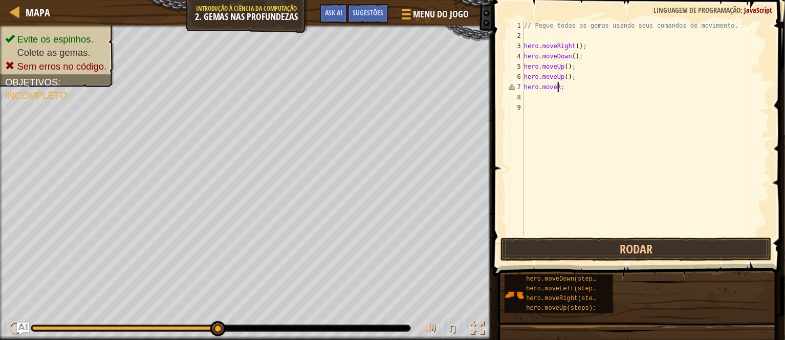
click at [557, 86] on div "// Pegue todas as gemas usando seus comandos de movimento. hero . moveRight ( )…" at bounding box center [646, 137] width 248 height 235
type textarea "hero.moveRight();"
click at [614, 247] on button "Rodar" at bounding box center [635, 249] width 271 height 24
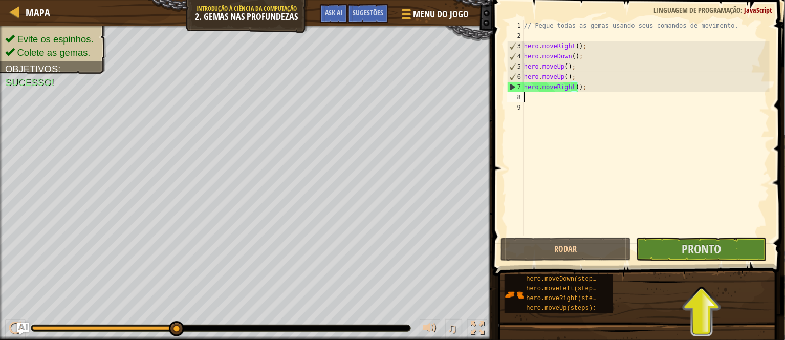
click at [530, 95] on div "// Pegue todas as gemas usando seus comandos de movimento. hero . moveRight ( )…" at bounding box center [646, 137] width 248 height 235
click at [530, 99] on div "// Pegue todas as gemas usando seus comandos de movimento. hero . moveRight ( )…" at bounding box center [646, 137] width 248 height 235
click at [533, 102] on div "// Pegue todas as gemas usando seus comandos de movimento. hero . moveRight ( )…" at bounding box center [646, 137] width 248 height 235
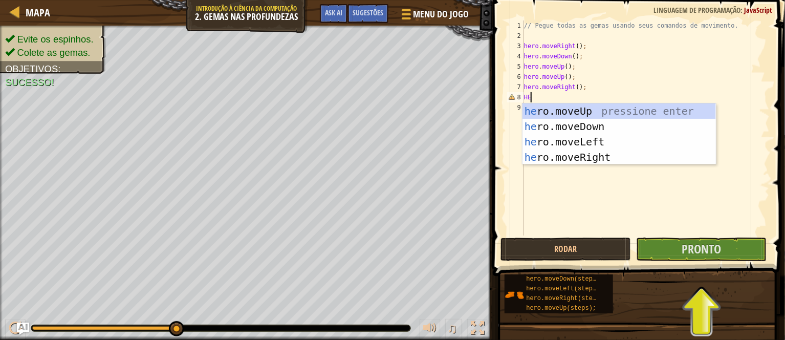
type textarea "H"
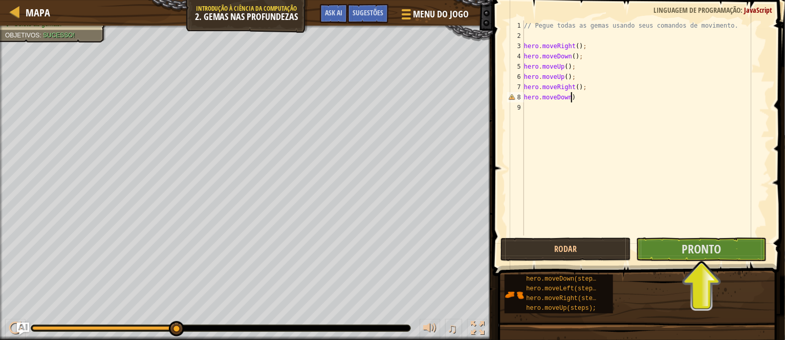
scroll to position [5, 4]
type textarea "hero.moveDown)_;"
type textarea "hero.moveDown();"
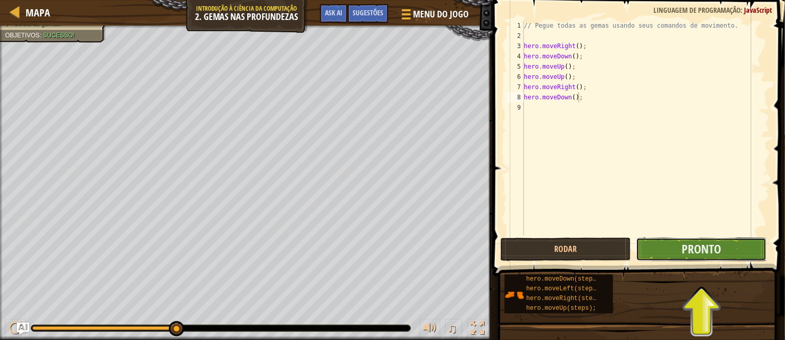
click at [669, 242] on button "Pronto" at bounding box center [701, 249] width 130 height 24
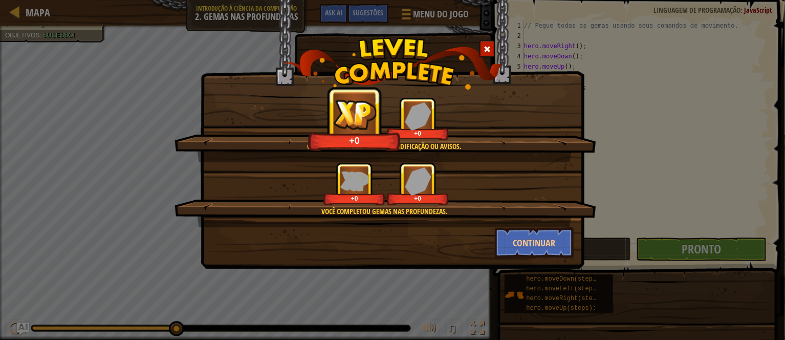
click at [617, 225] on div "Código Limpo: sem erros de codificação ou avisos. +0 +0 Você completou Gemas na…" at bounding box center [392, 170] width 785 height 340
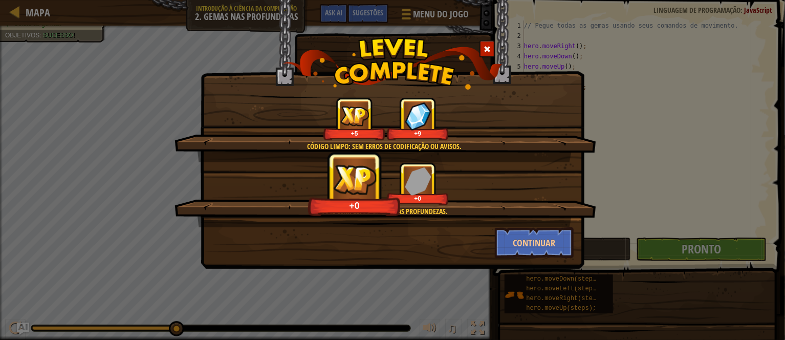
click at [487, 52] on span at bounding box center [487, 49] width 7 height 7
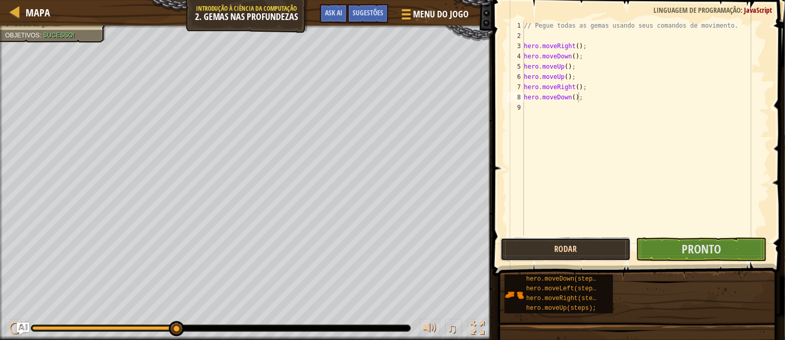
click at [577, 254] on button "Rodar" at bounding box center [565, 249] width 130 height 24
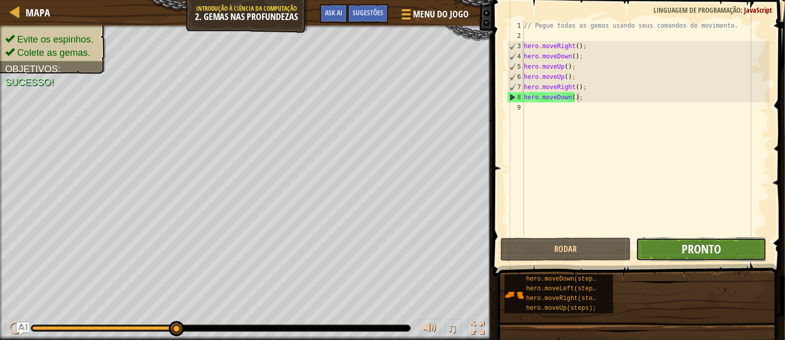
click at [711, 253] on span "Pronto" at bounding box center [701, 248] width 39 height 16
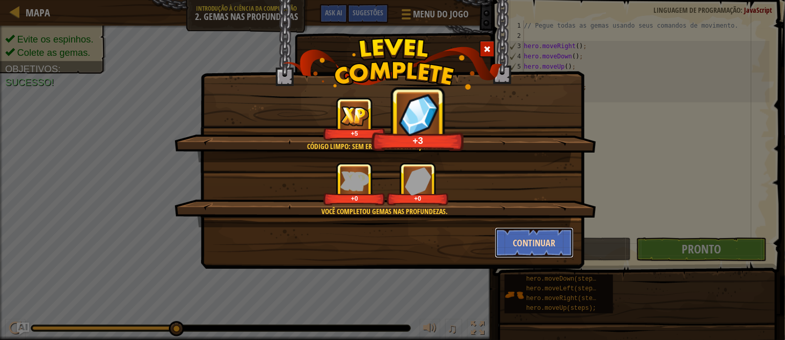
click at [507, 239] on button "Continuar" at bounding box center [534, 242] width 79 height 31
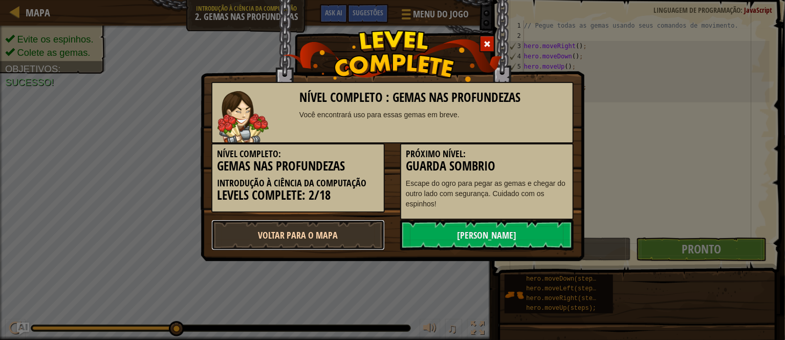
click at [356, 229] on link "Voltar para o Mapa" at bounding box center [297, 235] width 173 height 31
select select "pt-BR"
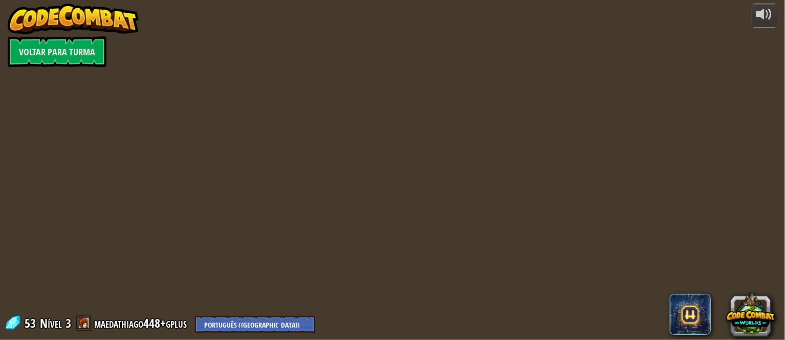
select select "pt-BR"
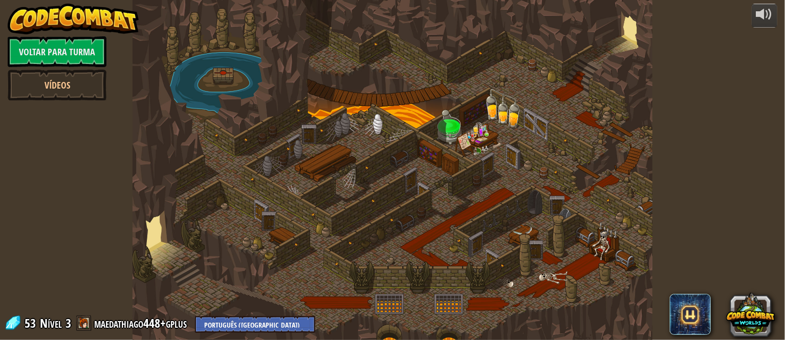
select select "pt-BR"
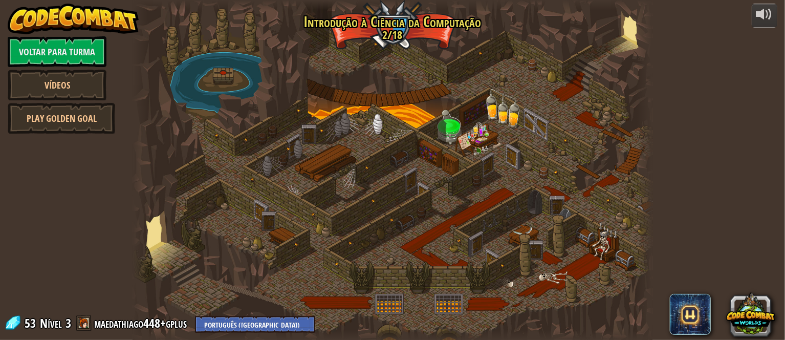
select select "pt-BR"
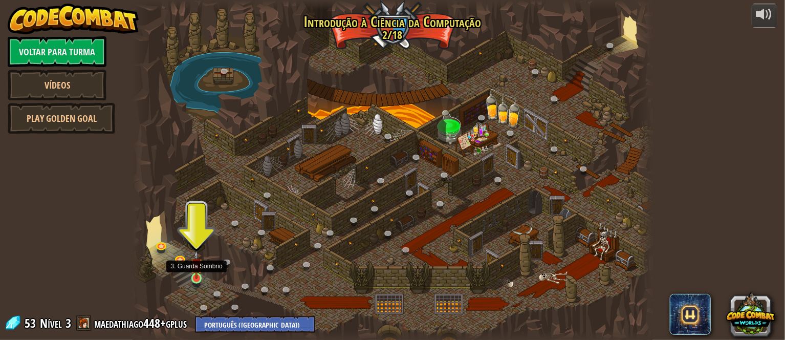
click at [191, 277] on img at bounding box center [196, 264] width 12 height 29
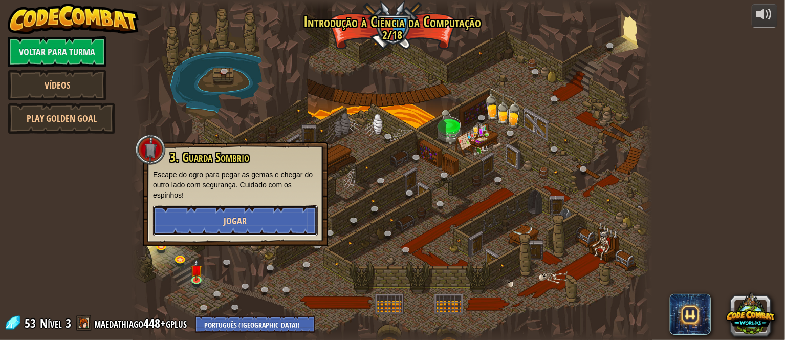
click at [194, 226] on button "Jogar" at bounding box center [235, 220] width 165 height 31
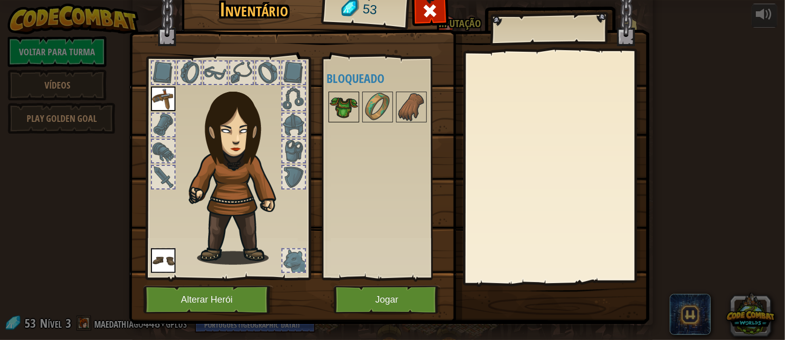
click at [336, 105] on img at bounding box center [344, 107] width 29 height 29
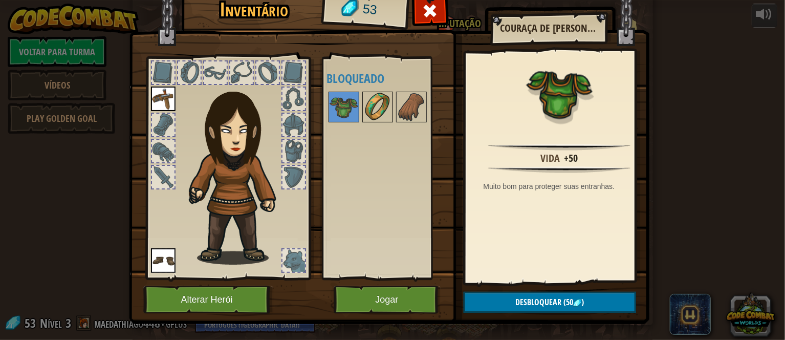
drag, startPoint x: 366, startPoint y: 110, endPoint x: 387, endPoint y: 129, distance: 28.6
click at [370, 115] on img at bounding box center [377, 107] width 29 height 29
